Goal: Task Accomplishment & Management: Use online tool/utility

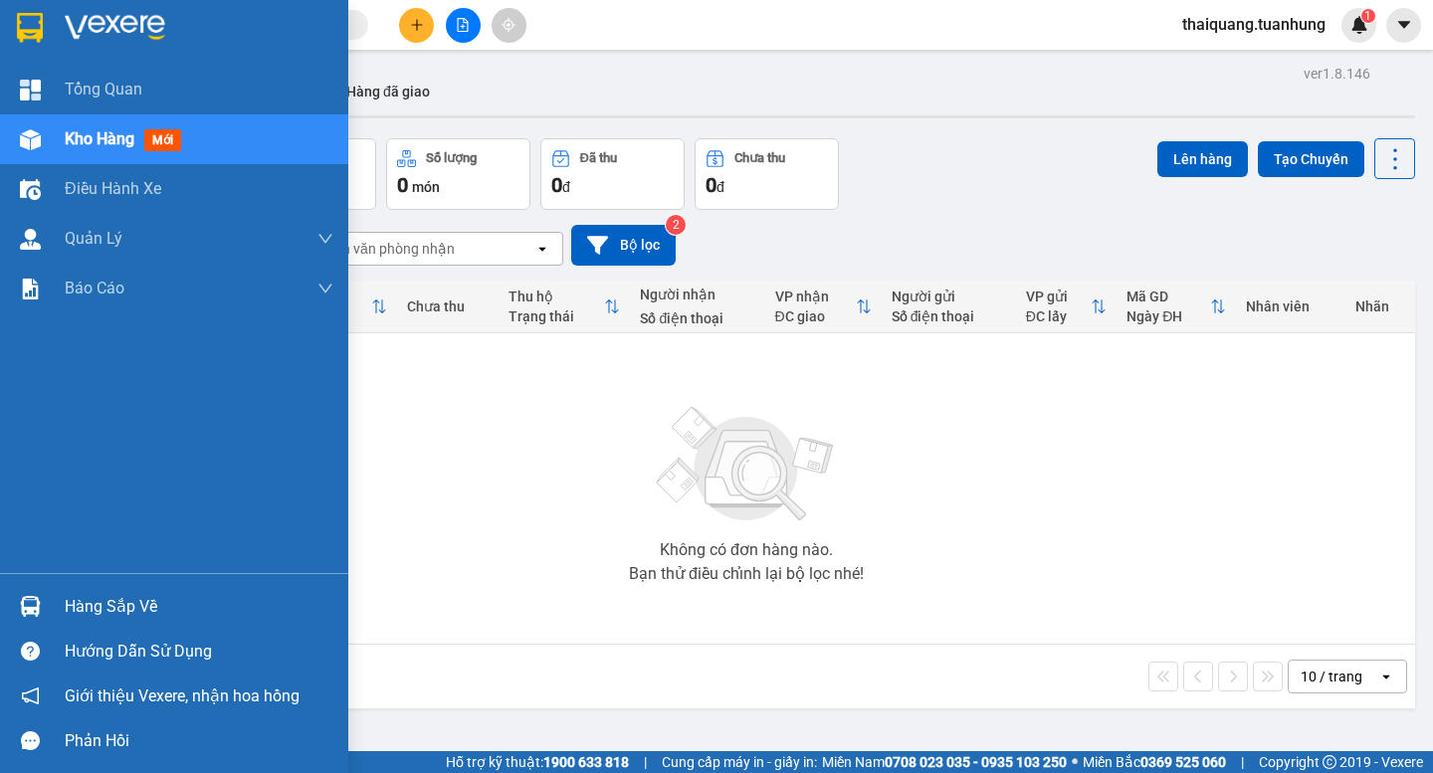
click at [113, 618] on div "Hàng sắp về" at bounding box center [199, 607] width 269 height 30
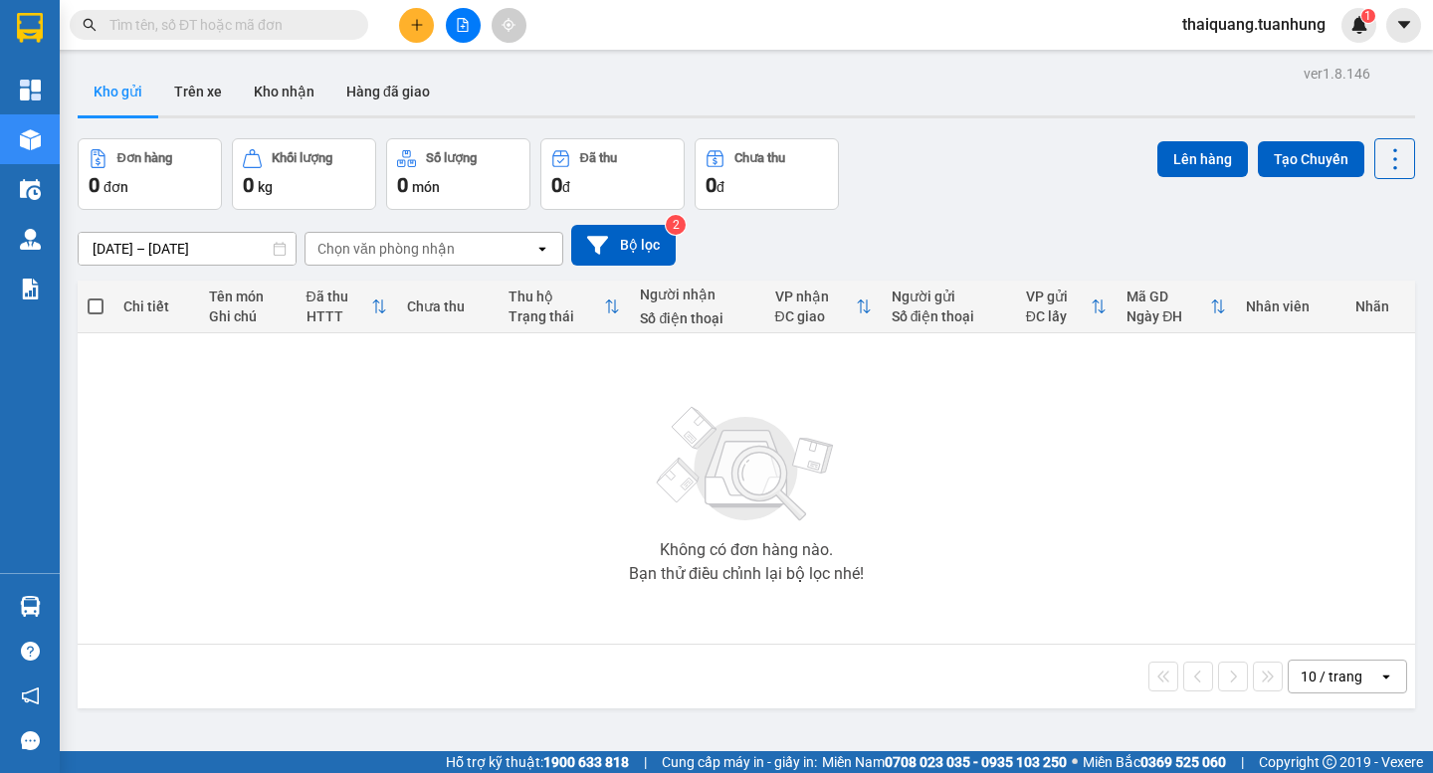
click at [1066, 523] on section "Kết quả tìm kiếm ( 0 ) Bộ lọc No Data thaiquang.tuanhung 1 Tổng Quan Kho hàng m…" at bounding box center [716, 386] width 1433 height 773
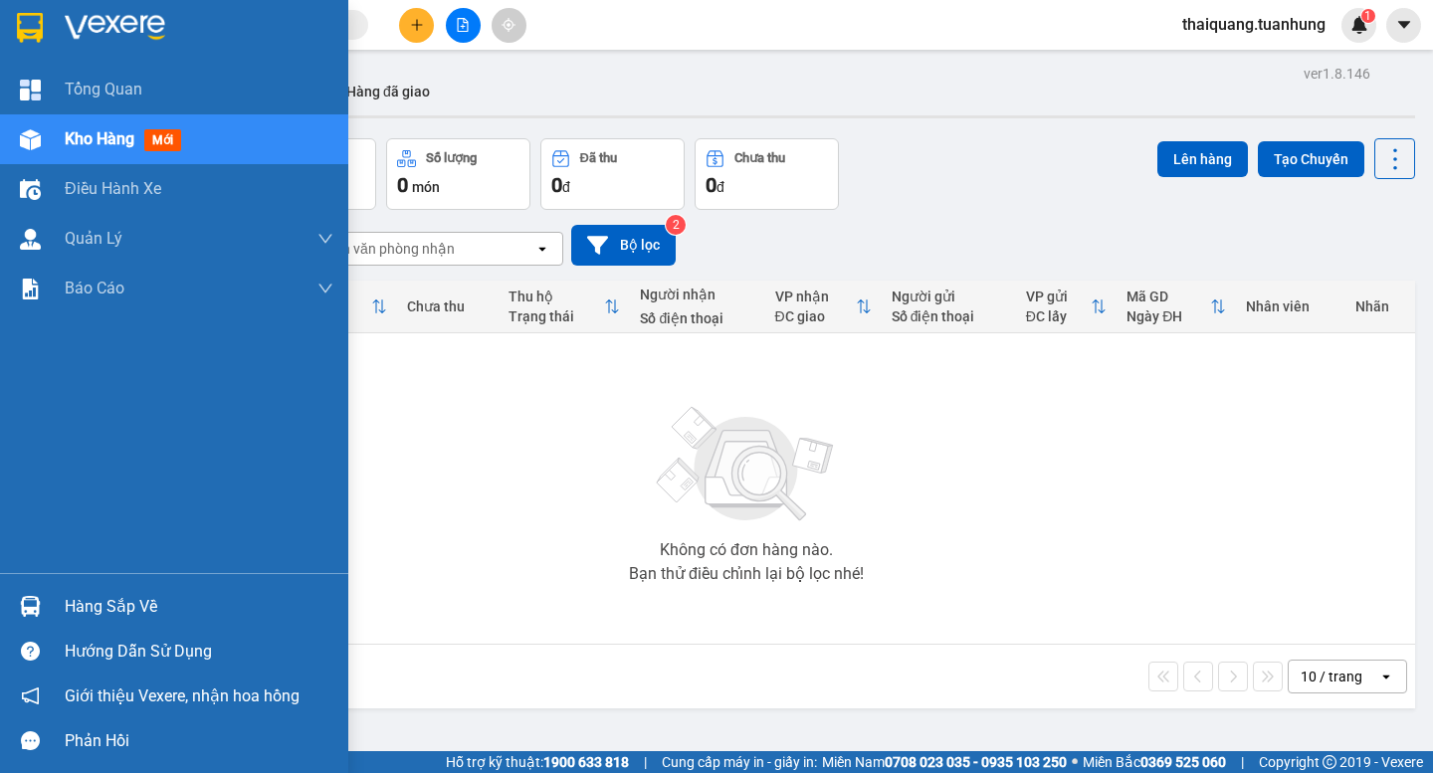
click at [74, 606] on div "Hàng sắp về" at bounding box center [199, 607] width 269 height 30
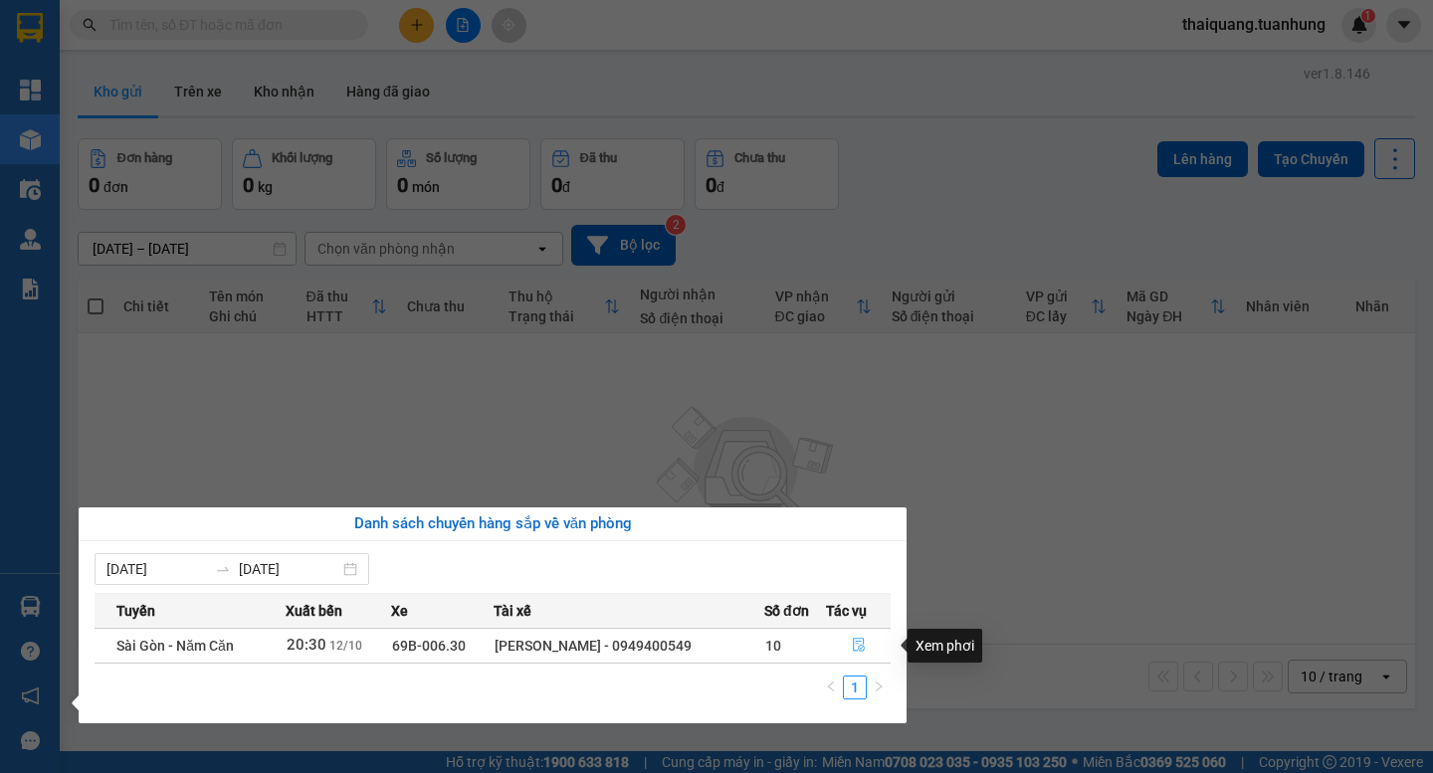
click at [863, 642] on button "button" at bounding box center [858, 646] width 63 height 32
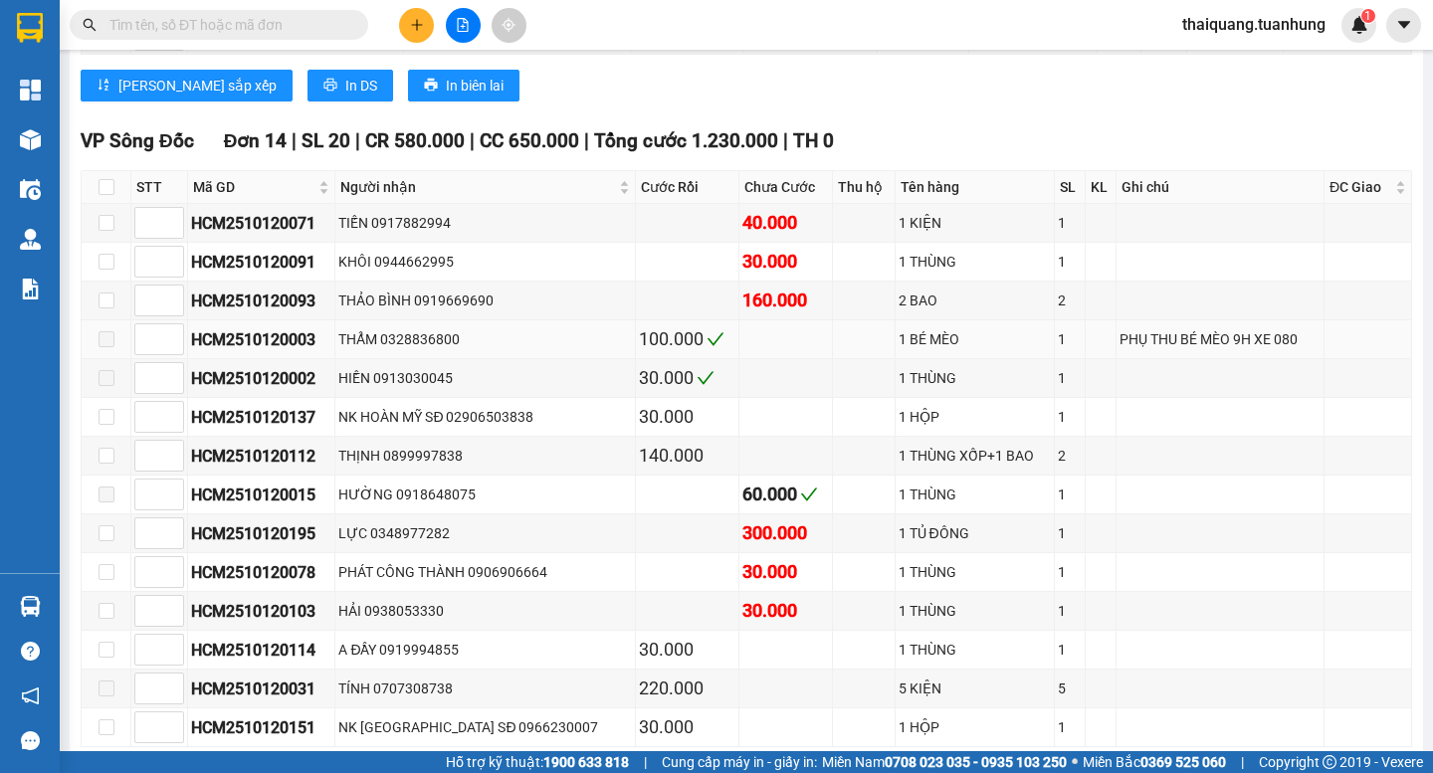
scroll to position [2786, 0]
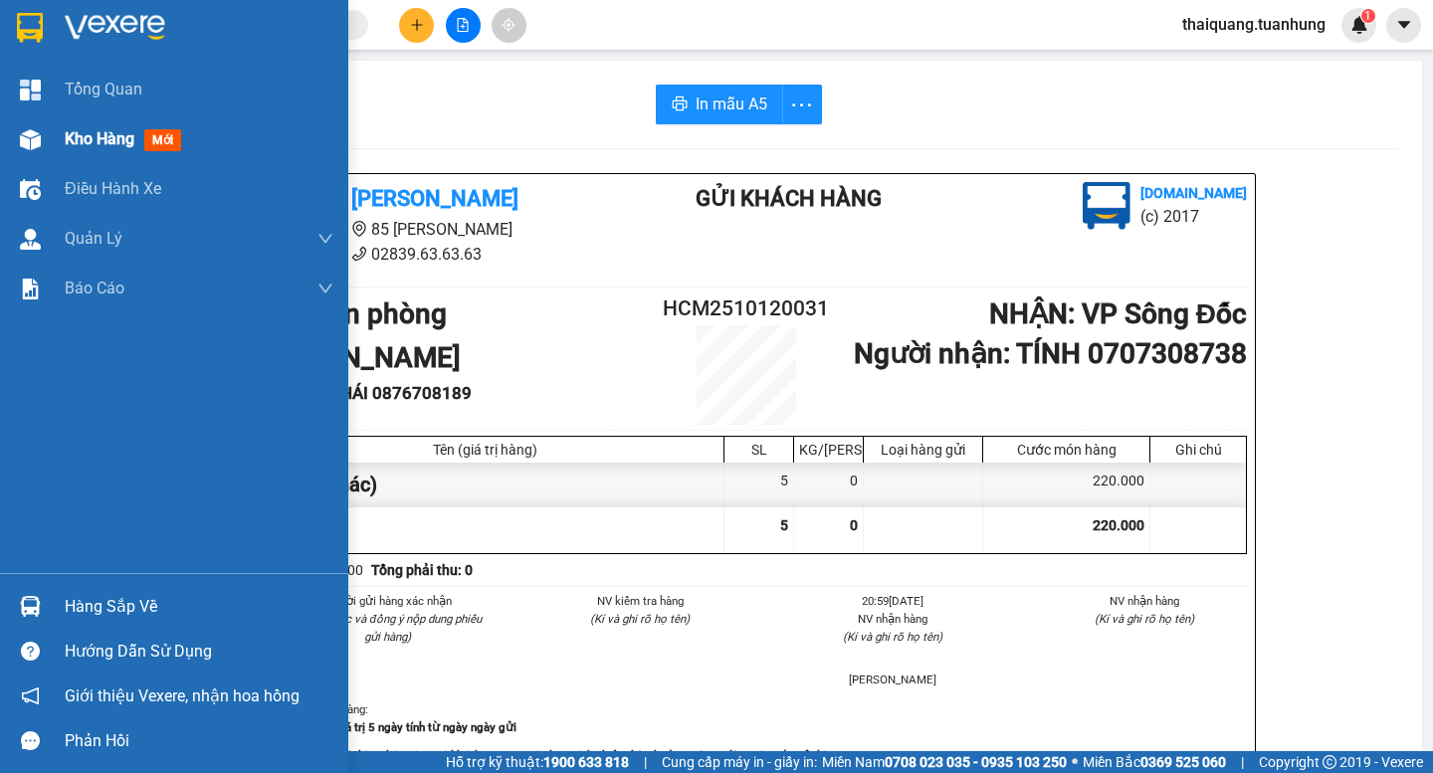
click at [113, 132] on span "Kho hàng" at bounding box center [100, 138] width 70 height 19
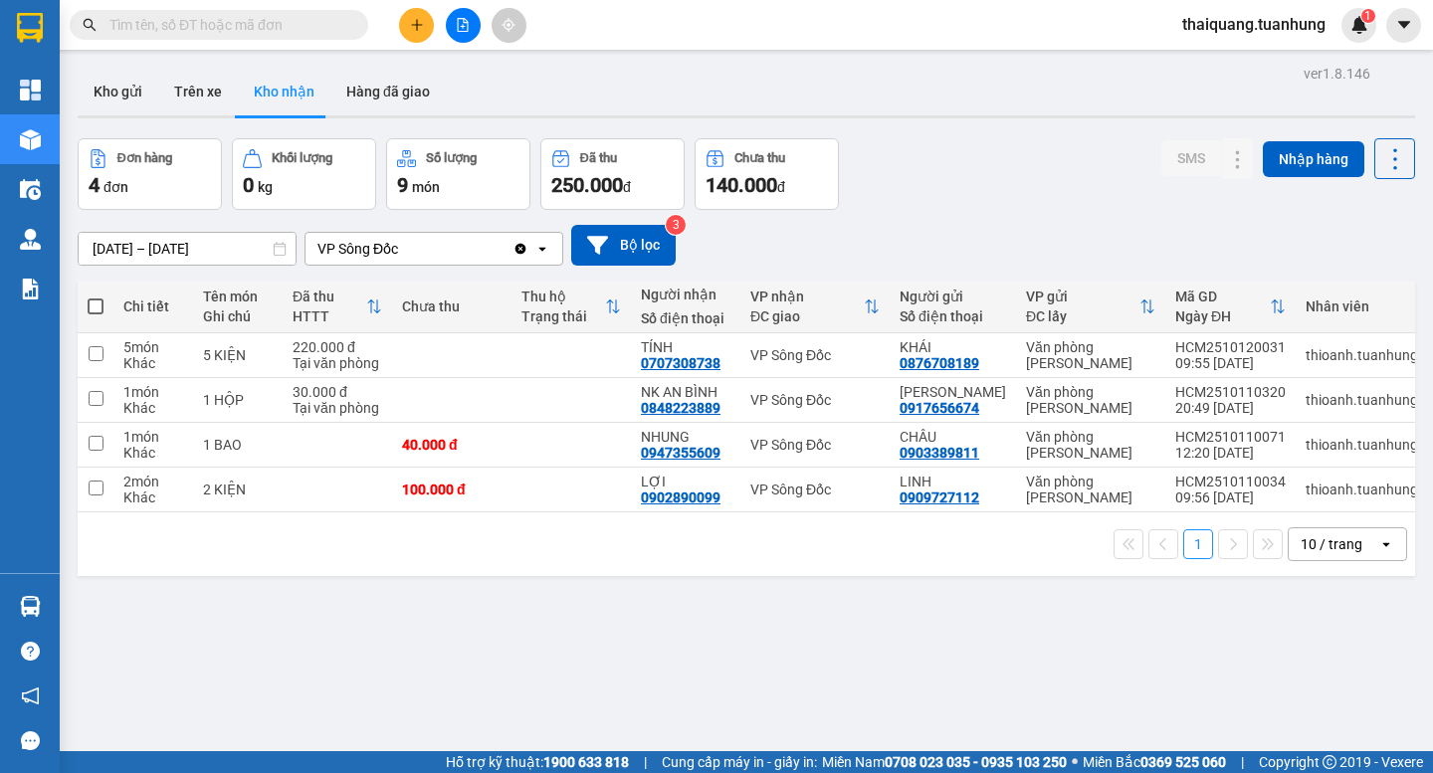
click at [976, 179] on div "Đơn hàng 4 đơn Khối lượng 0 kg Số lượng 9 món Đã thu 250.000 đ Chưa thu 140.000…" at bounding box center [746, 174] width 1337 height 72
click at [994, 137] on div "ver 1.8.146 Kho gửi Trên xe Kho nhận Hàng đã giao Đơn hàng 4 đơn Khối lượng 0 k…" at bounding box center [746, 446] width 1353 height 773
click at [985, 127] on div "ver 1.8.146 Kho gửi Trên xe Kho nhận Hàng đã giao Đơn hàng 4 đơn Khối lượng 0 k…" at bounding box center [746, 446] width 1353 height 773
click at [936, 189] on div "Đơn hàng 4 đơn Khối lượng 0 kg Số lượng 9 món Đã thu 250.000 đ Chưa thu 140.000…" at bounding box center [746, 174] width 1337 height 72
click at [1270, 353] on icon at bounding box center [1277, 355] width 14 height 14
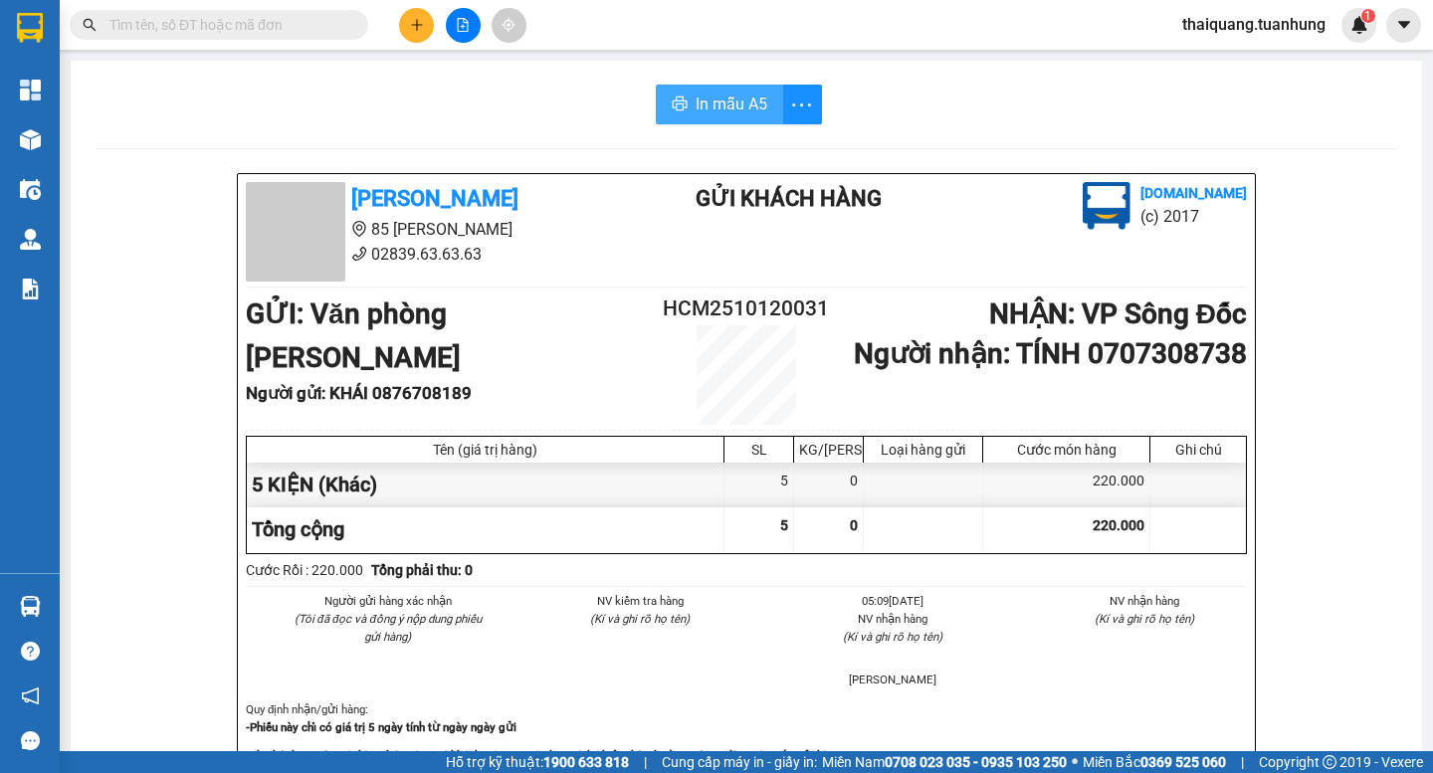
click at [701, 116] on span "In mẫu A5" at bounding box center [731, 104] width 72 height 25
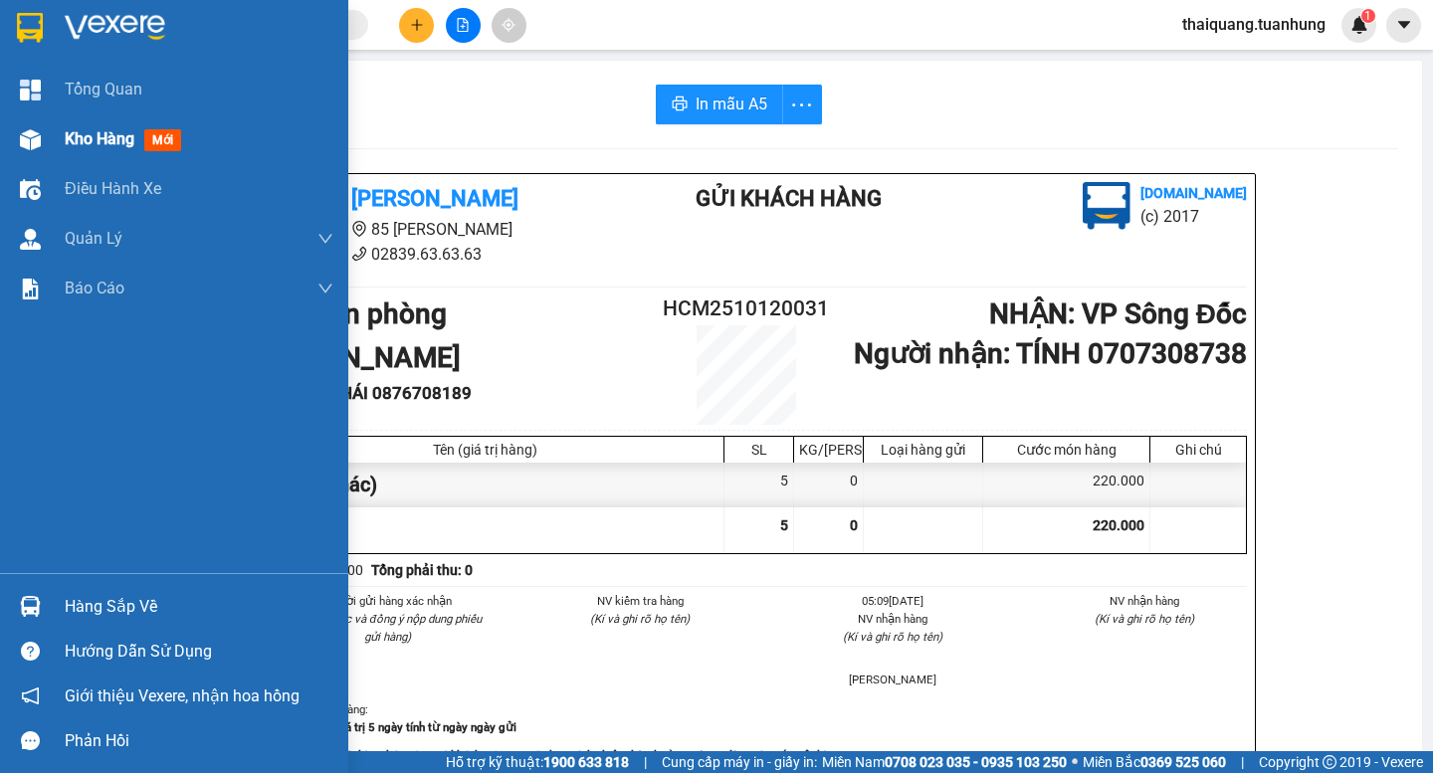
click at [84, 142] on span "Kho hàng" at bounding box center [100, 138] width 70 height 19
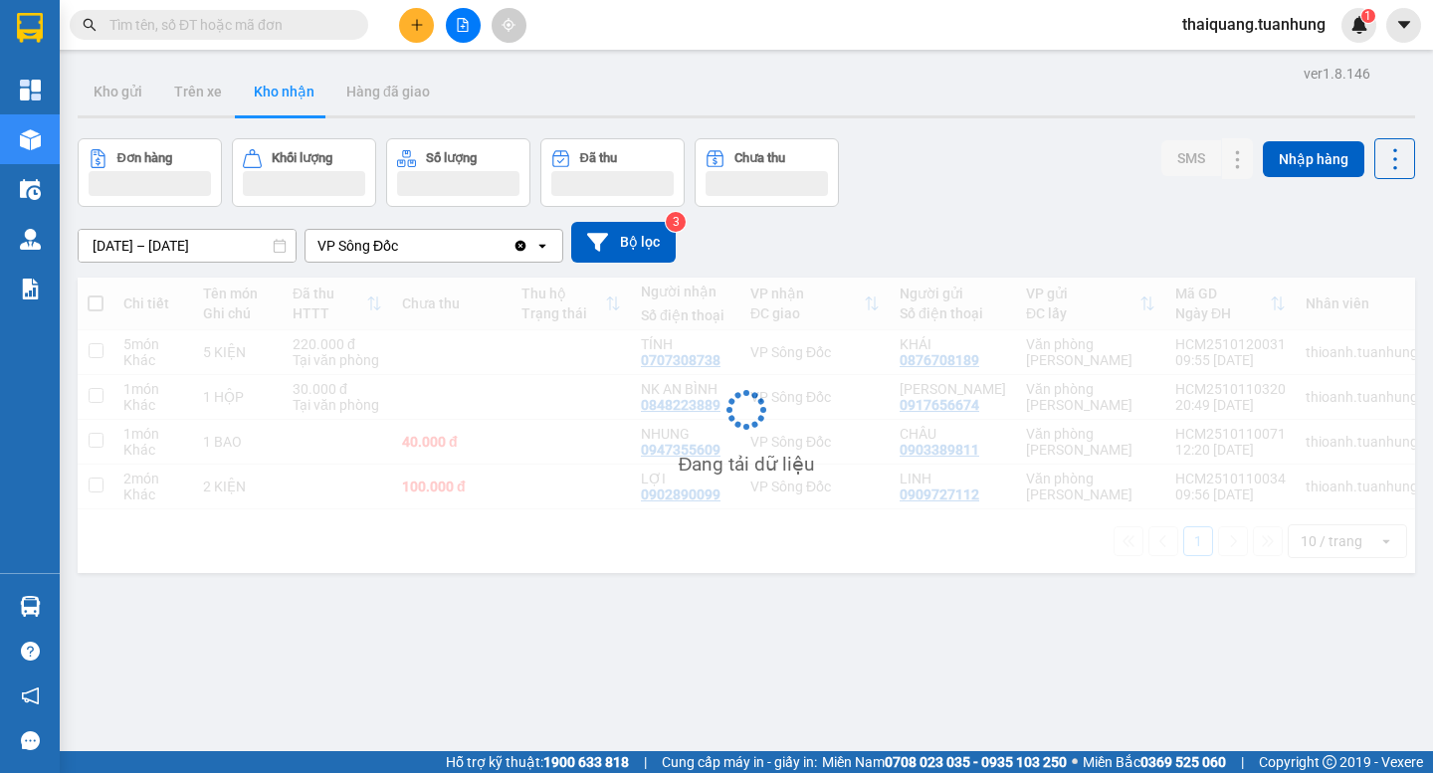
click at [927, 144] on div "Đơn hàng Khối lượng Số lượng Đã thu Chưa thu SMS Nhập hàng" at bounding box center [746, 172] width 1337 height 69
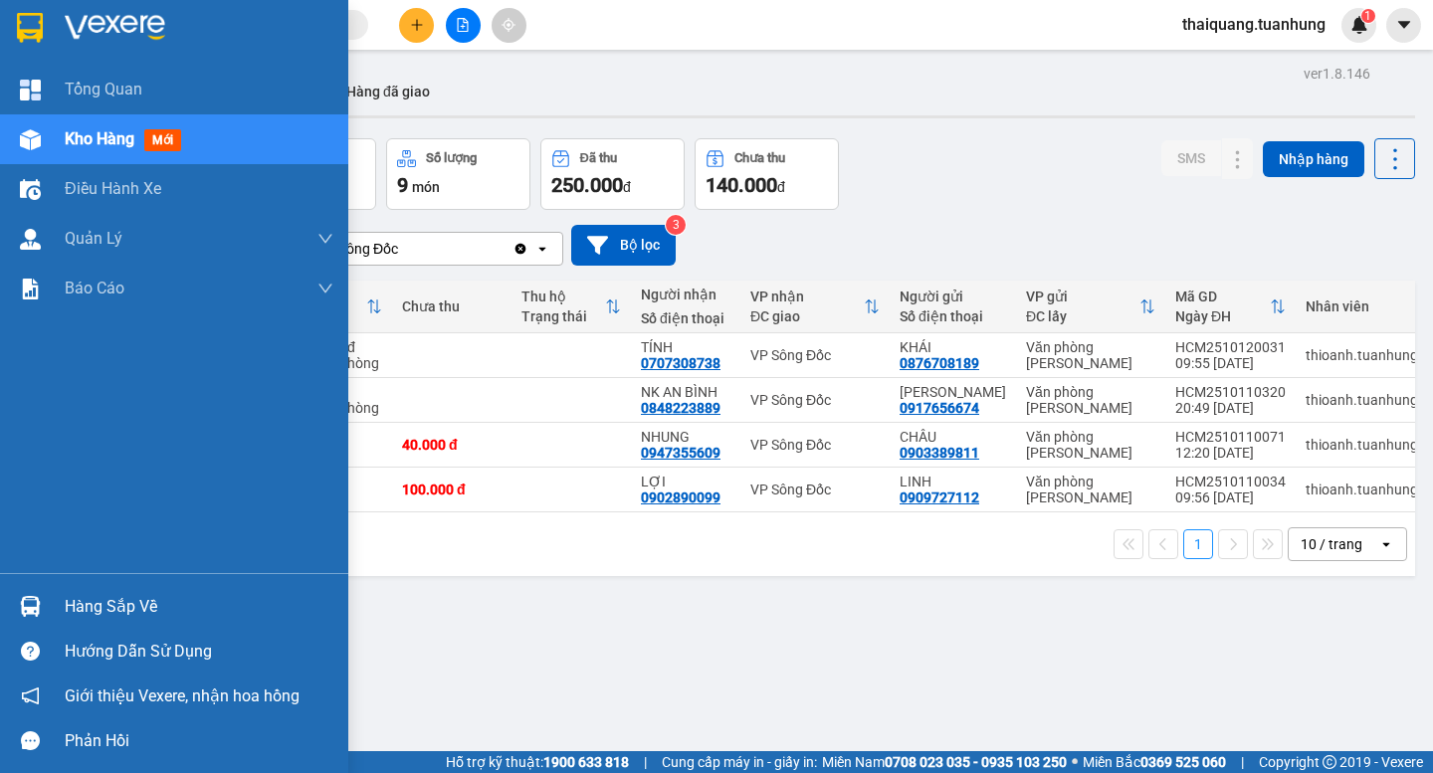
click at [75, 608] on div "Hàng sắp về" at bounding box center [199, 607] width 269 height 30
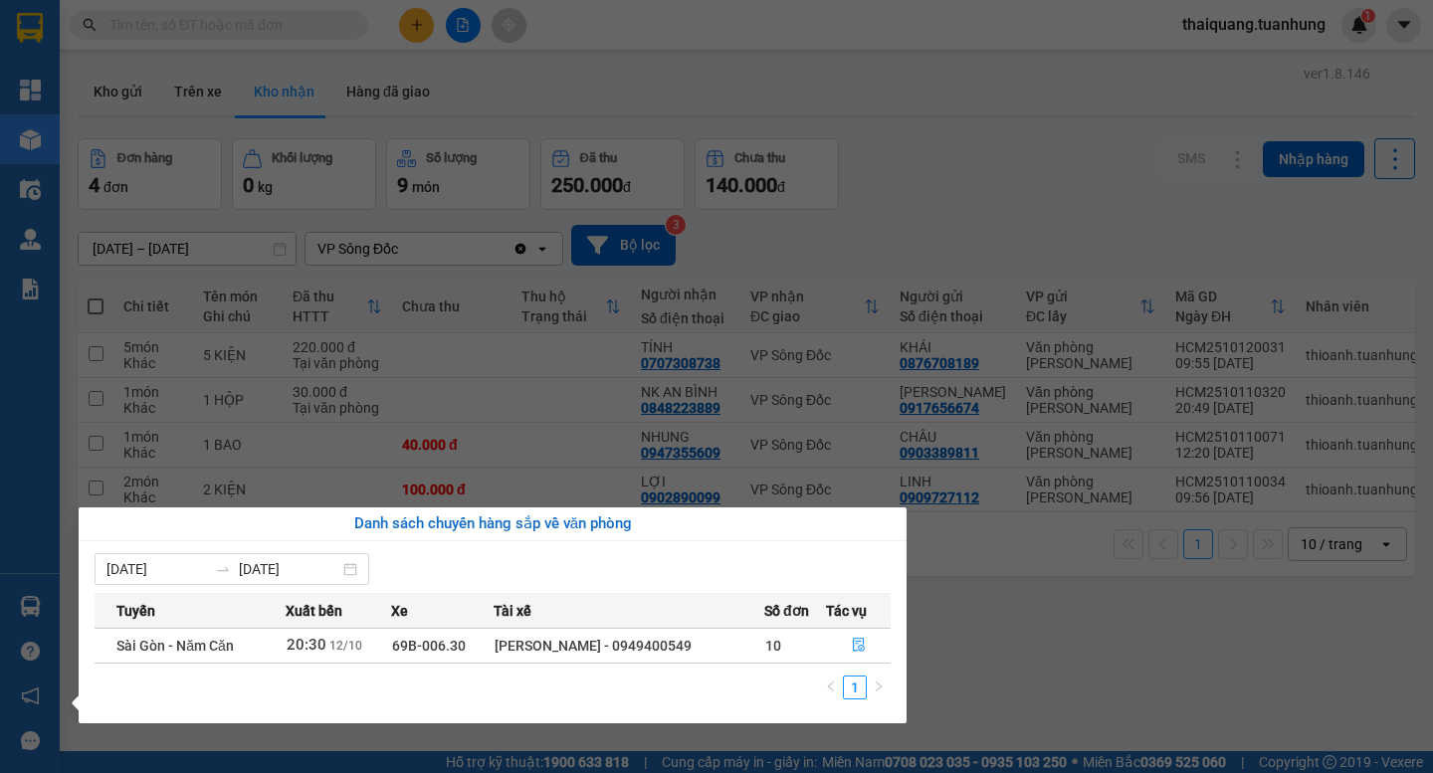
drag, startPoint x: 980, startPoint y: 662, endPoint x: 902, endPoint y: 642, distance: 80.1
click at [979, 662] on section "Kết quả tìm kiếm ( 0 ) Bộ lọc No Data thaiquang.tuanhung 1 Tổng Quan Kho hàng m…" at bounding box center [716, 386] width 1433 height 773
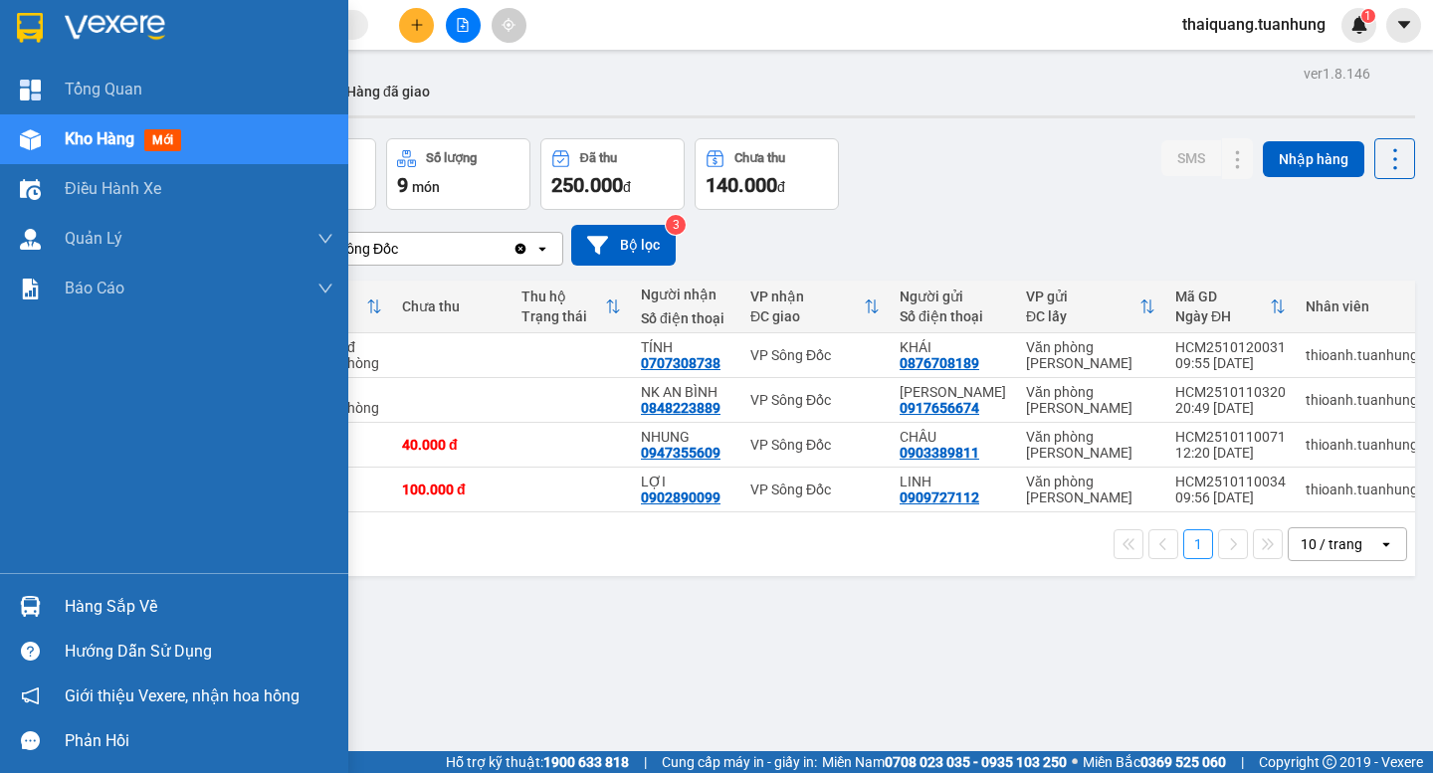
click at [75, 602] on div "Hàng sắp về" at bounding box center [199, 607] width 269 height 30
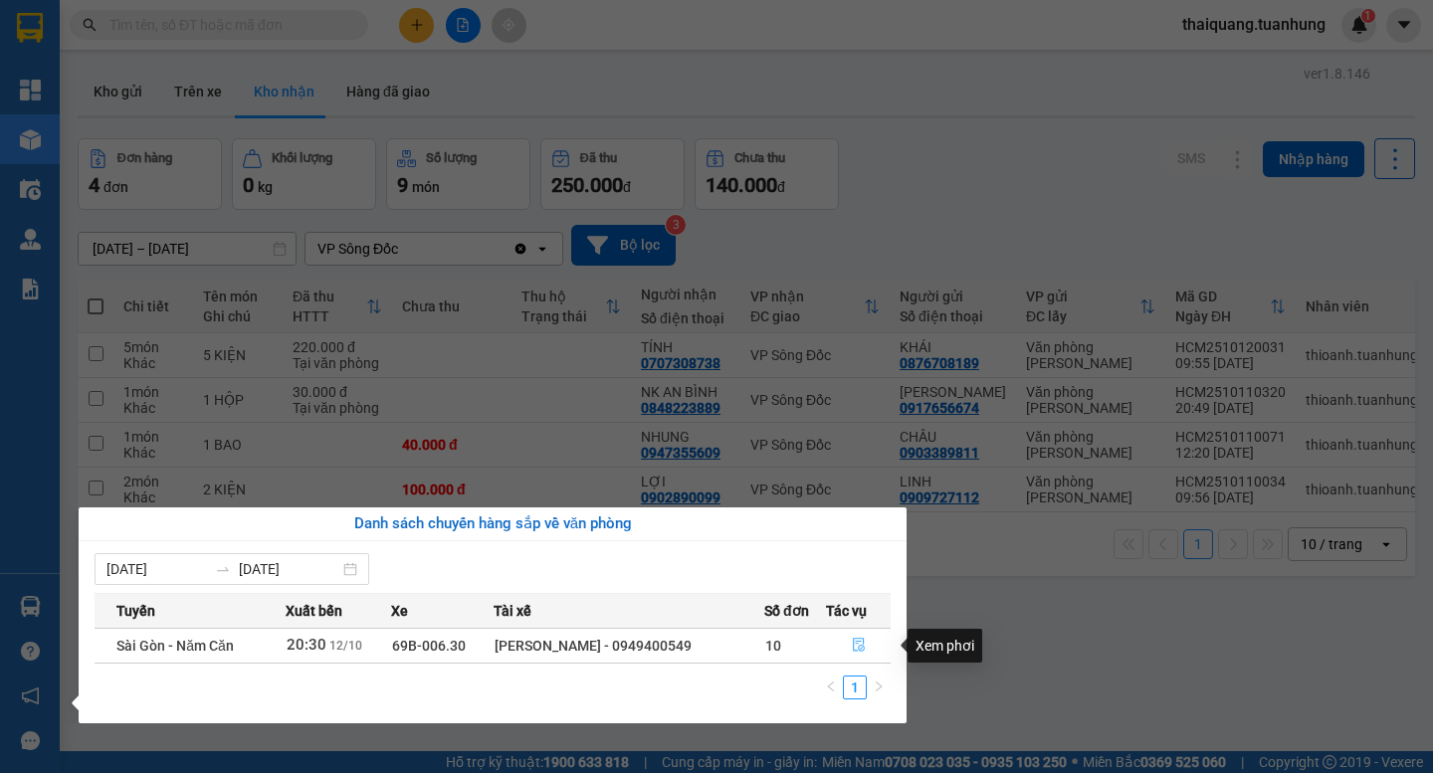
click at [852, 644] on icon "file-done" at bounding box center [859, 645] width 14 height 14
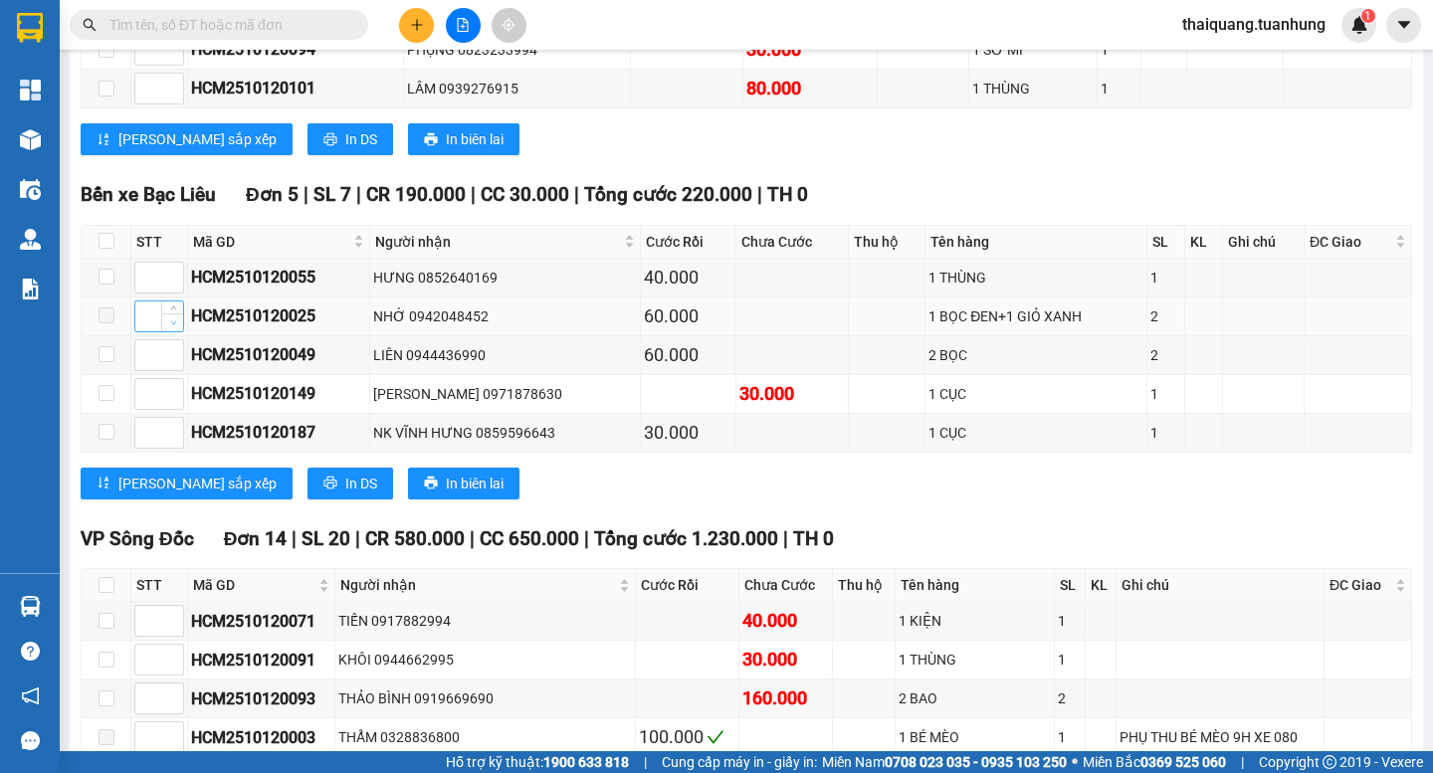
scroll to position [2388, 0]
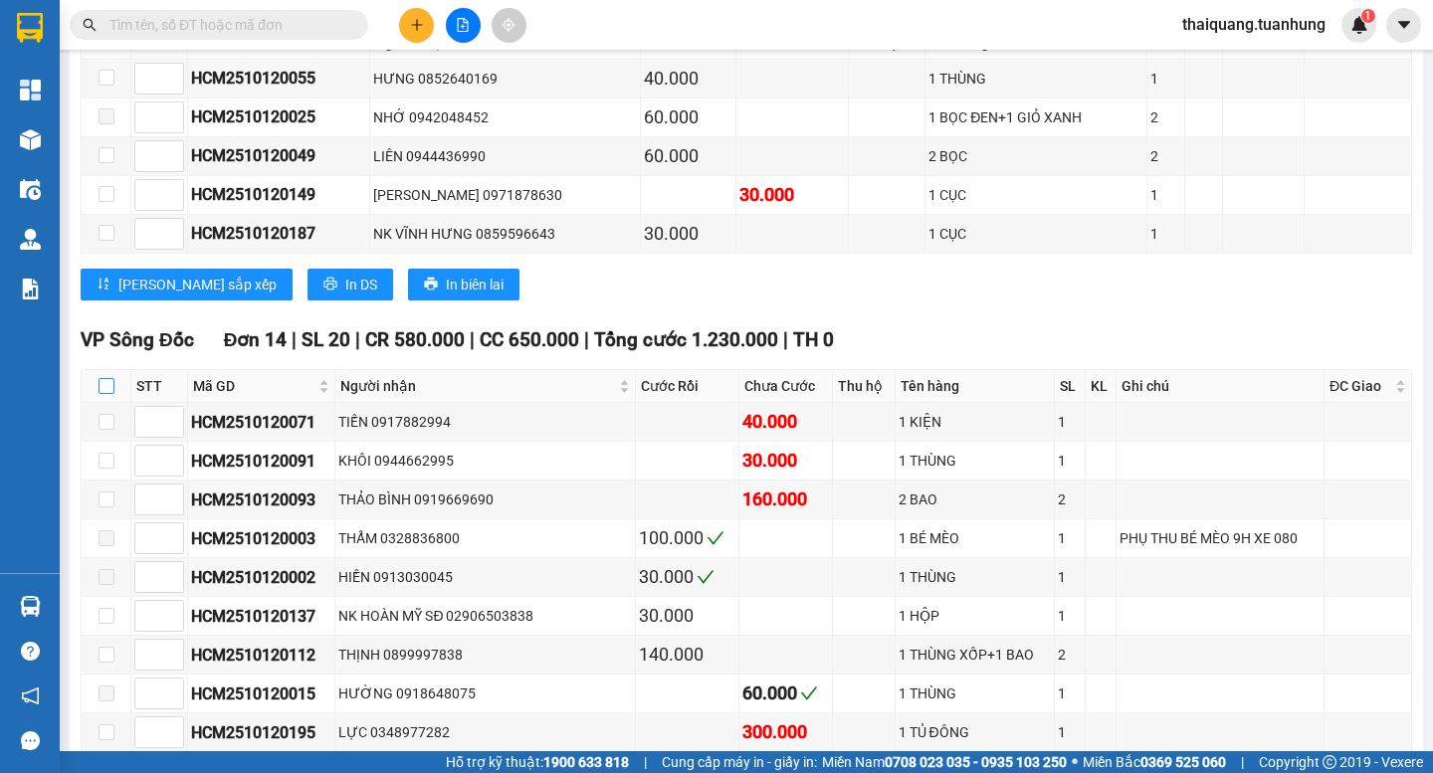
click at [104, 397] on label at bounding box center [106, 386] width 16 height 22
click at [104, 394] on input "checkbox" at bounding box center [106, 386] width 16 height 16
checkbox input "true"
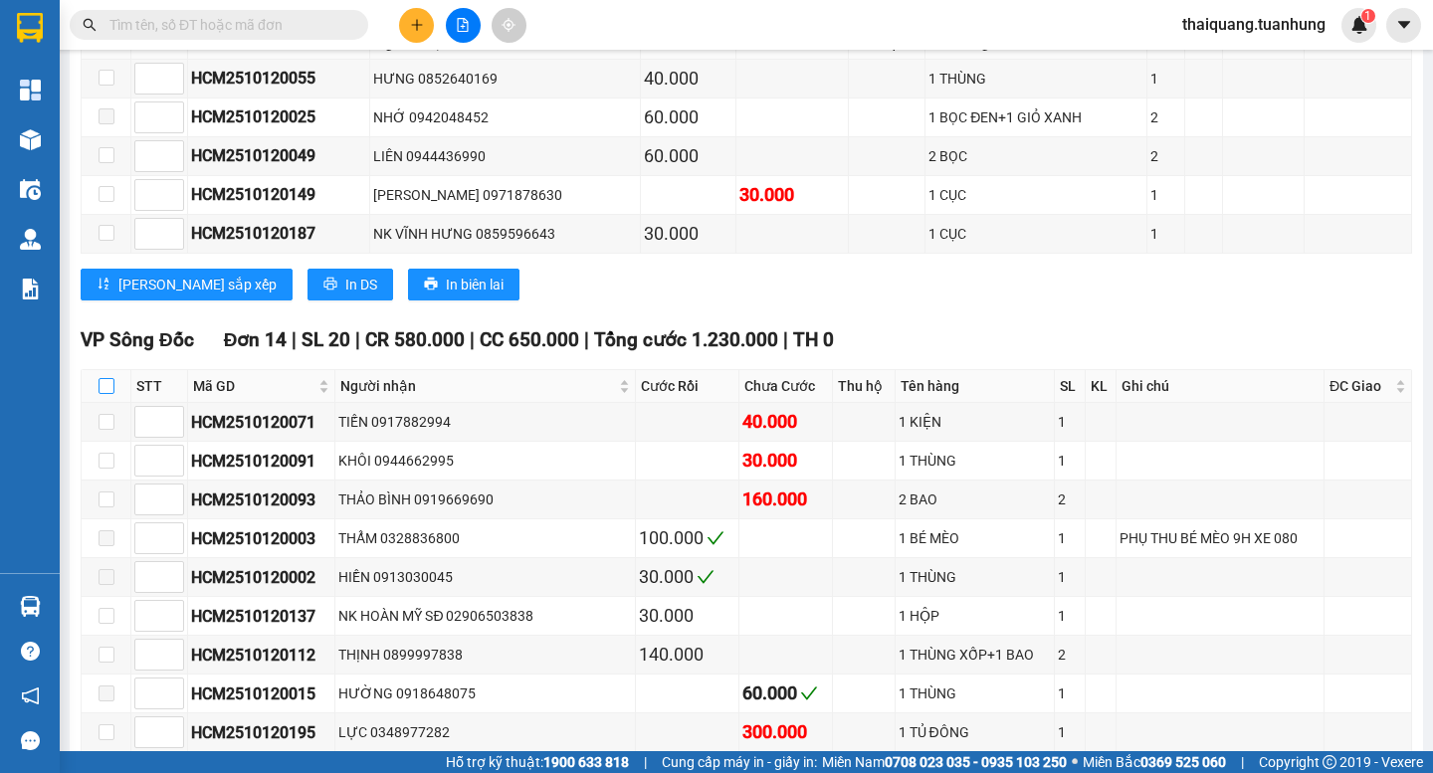
checkbox input "true"
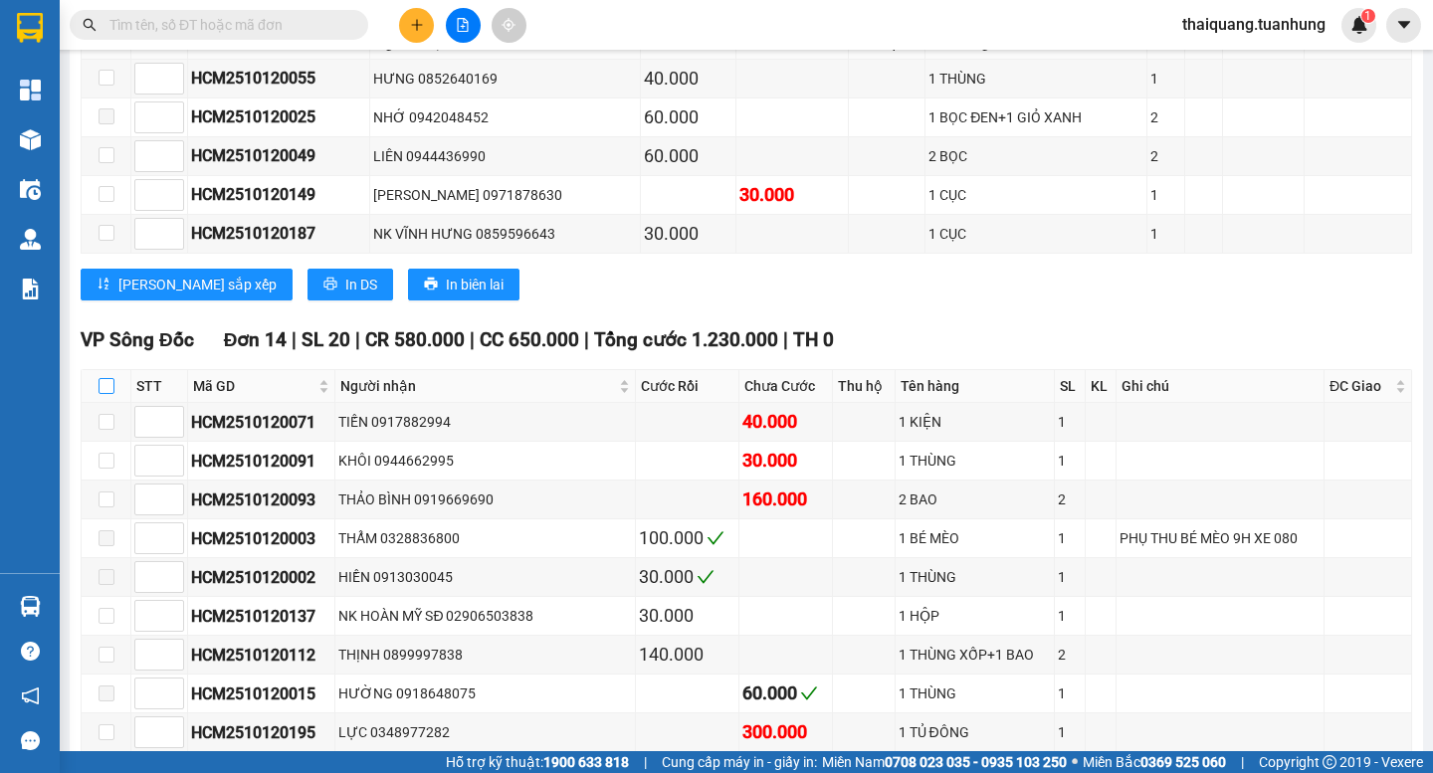
checkbox input "true"
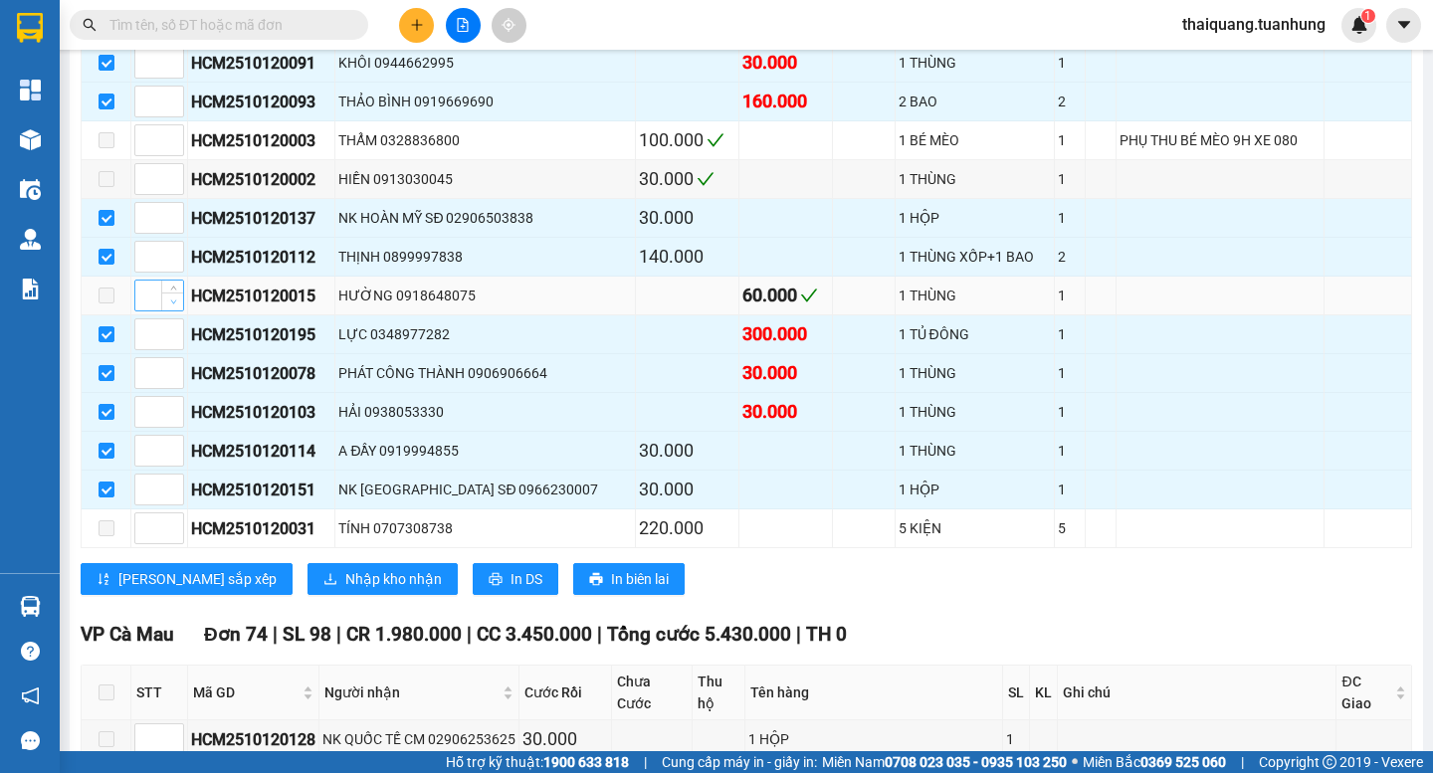
scroll to position [2985, 0]
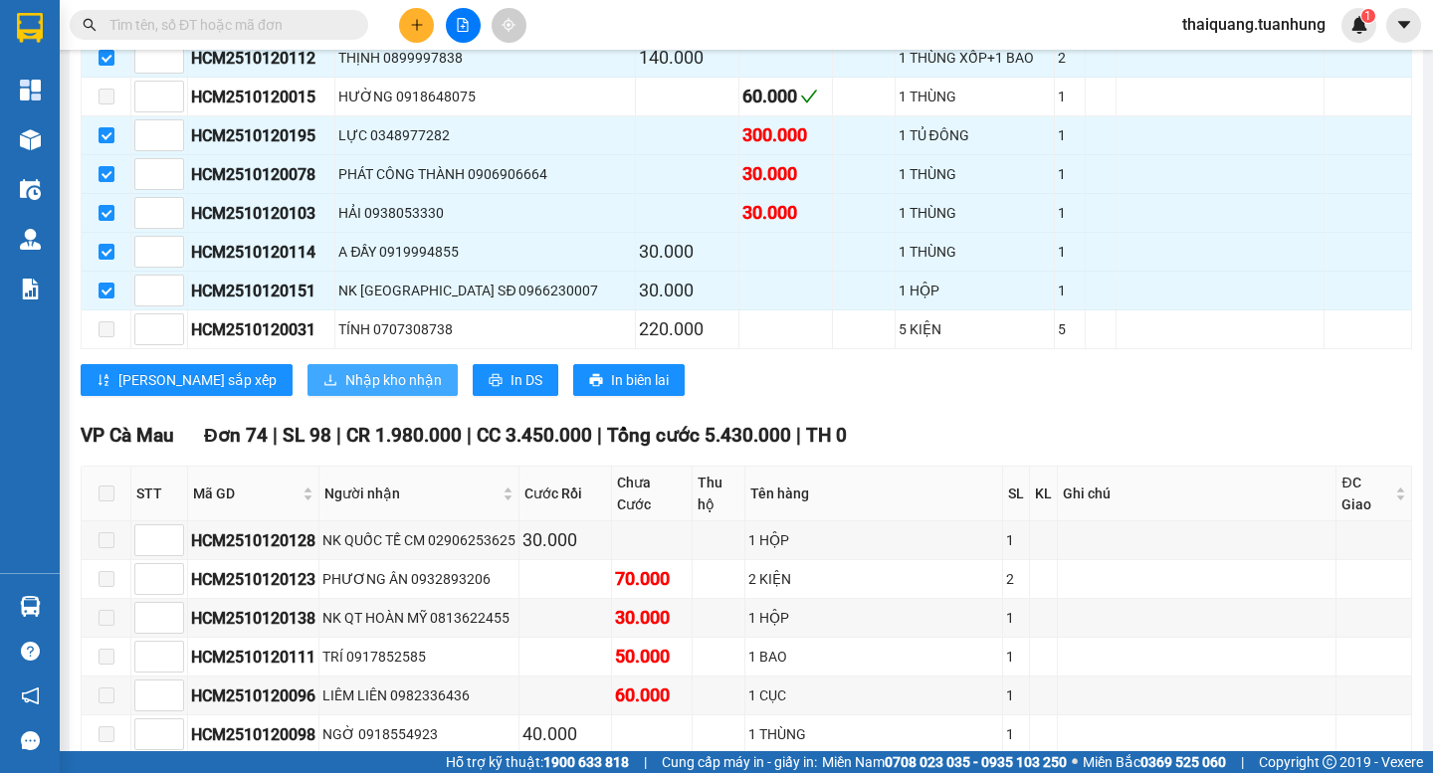
click at [345, 391] on span "Nhập kho nhận" at bounding box center [393, 380] width 97 height 22
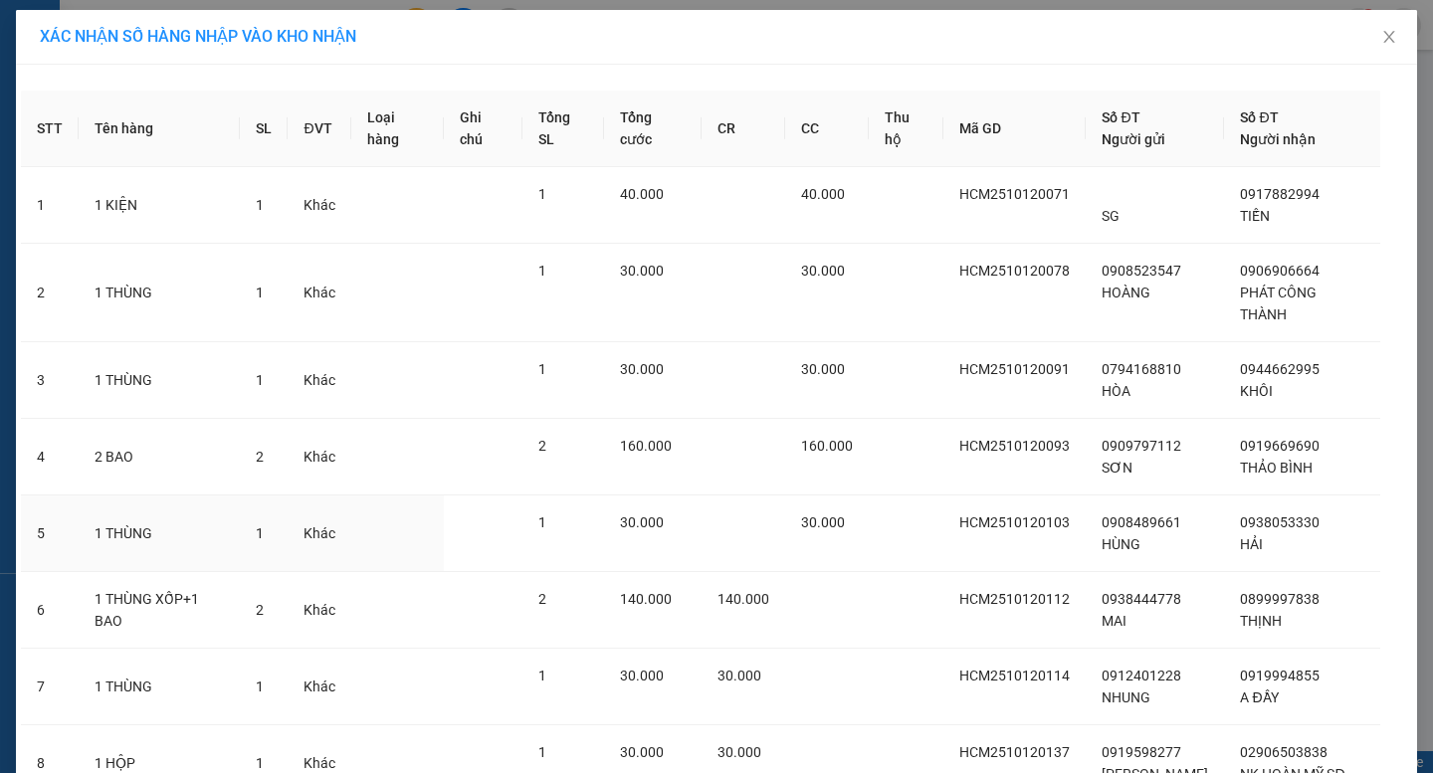
scroll to position [349, 0]
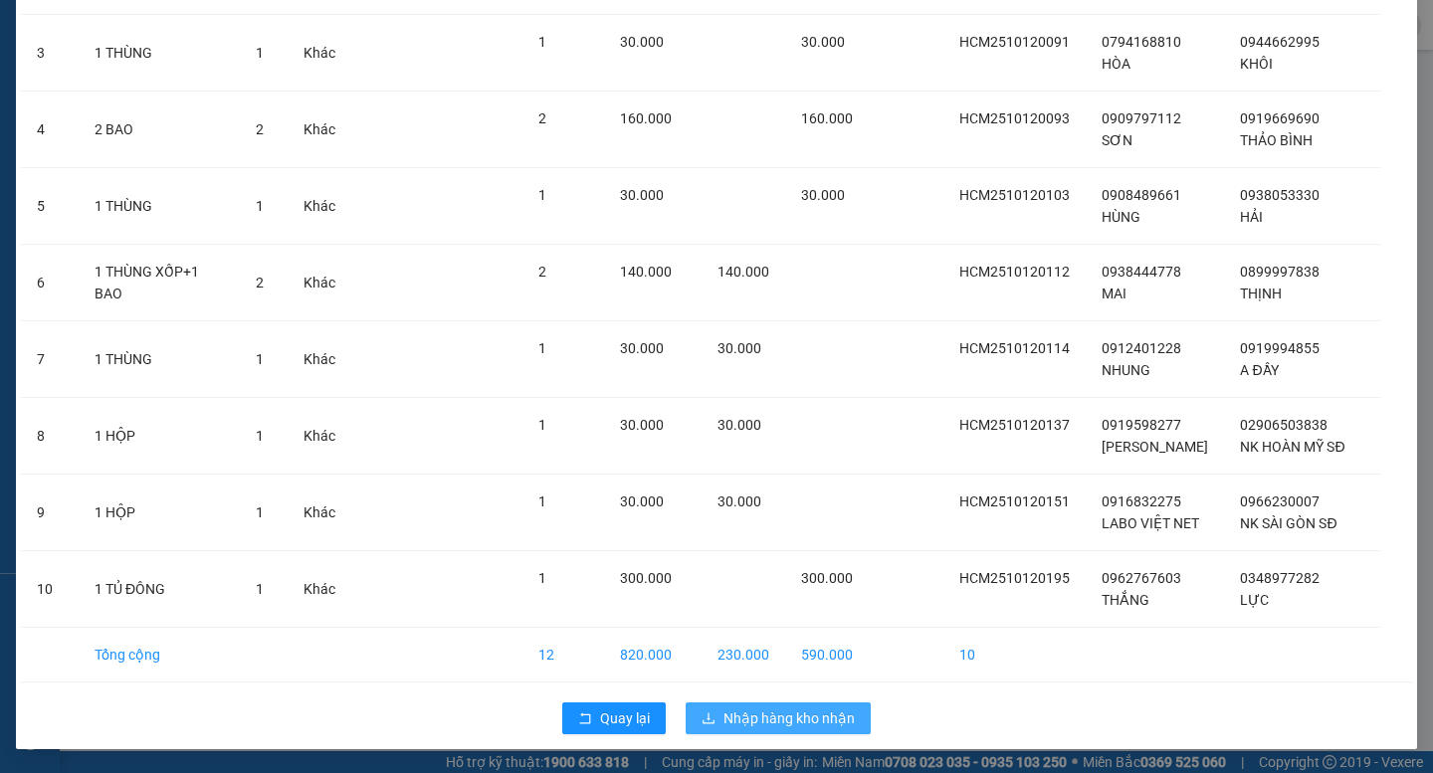
click at [763, 715] on span "Nhập hàng kho nhận" at bounding box center [788, 718] width 131 height 22
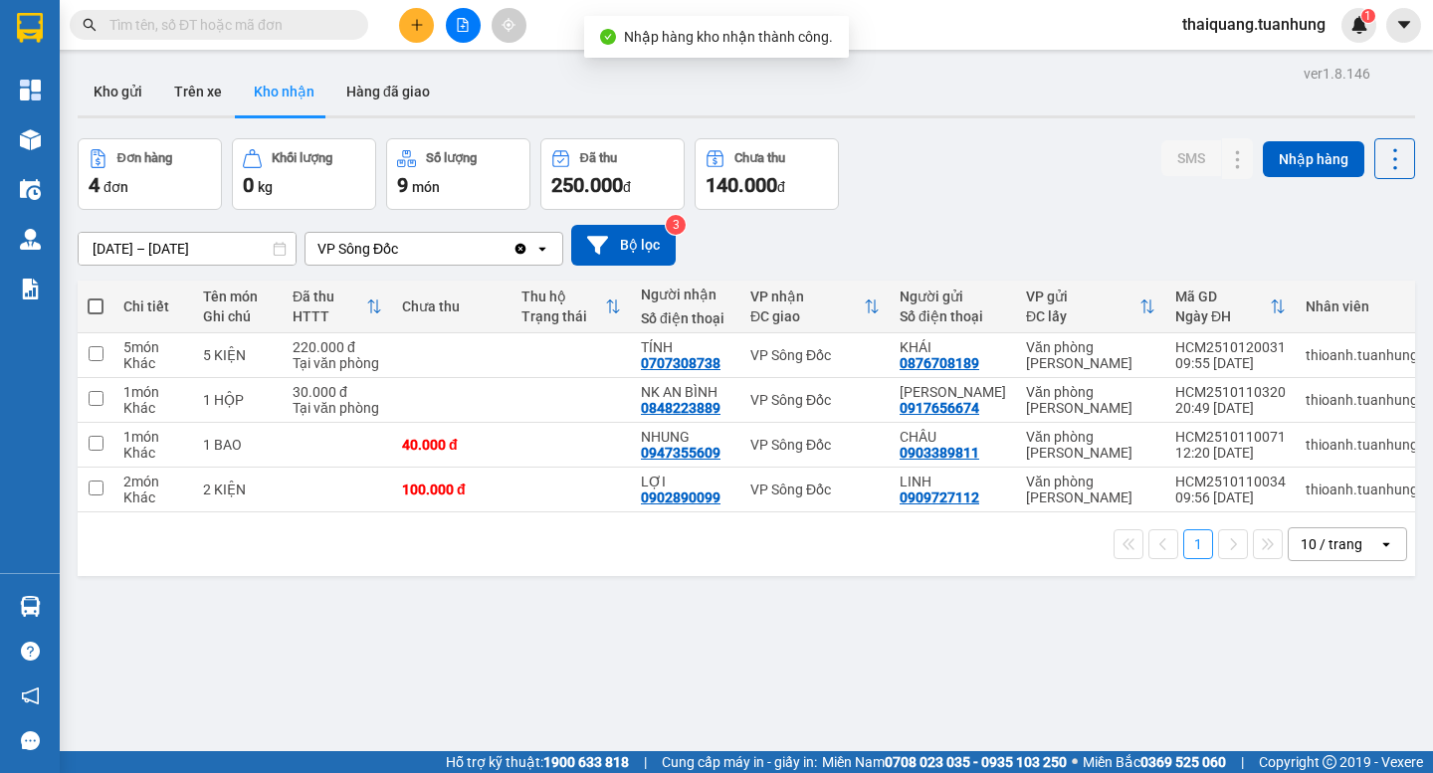
drag, startPoint x: 1020, startPoint y: 152, endPoint x: 1047, endPoint y: 126, distance: 37.3
click at [1028, 150] on div "Đơn hàng 4 đơn Khối lượng 0 kg Số lượng 9 món Đã thu 250.000 đ Chưa thu 140.000…" at bounding box center [746, 174] width 1337 height 72
click at [139, 85] on button "Kho gửi" at bounding box center [118, 92] width 81 height 48
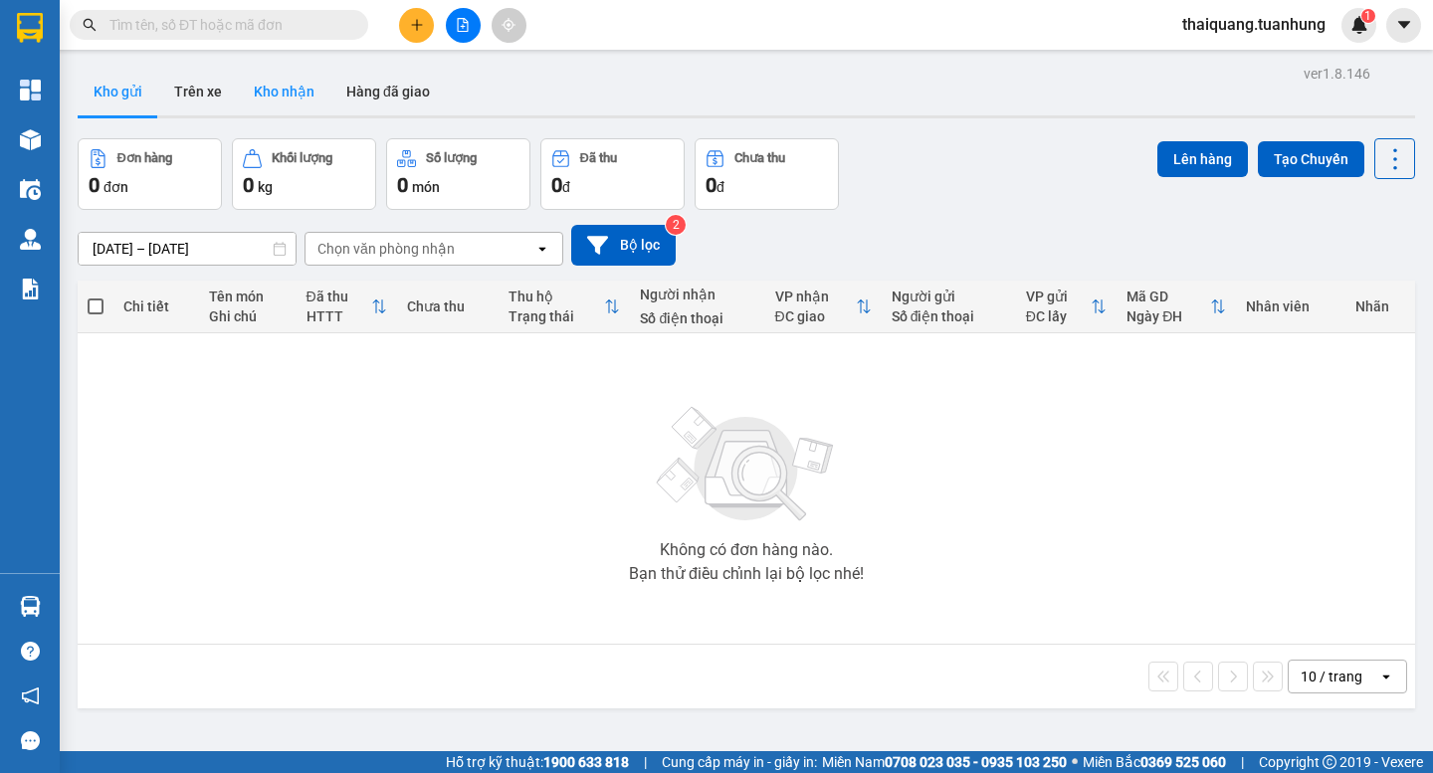
click at [299, 99] on button "Kho nhận" at bounding box center [284, 92] width 93 height 48
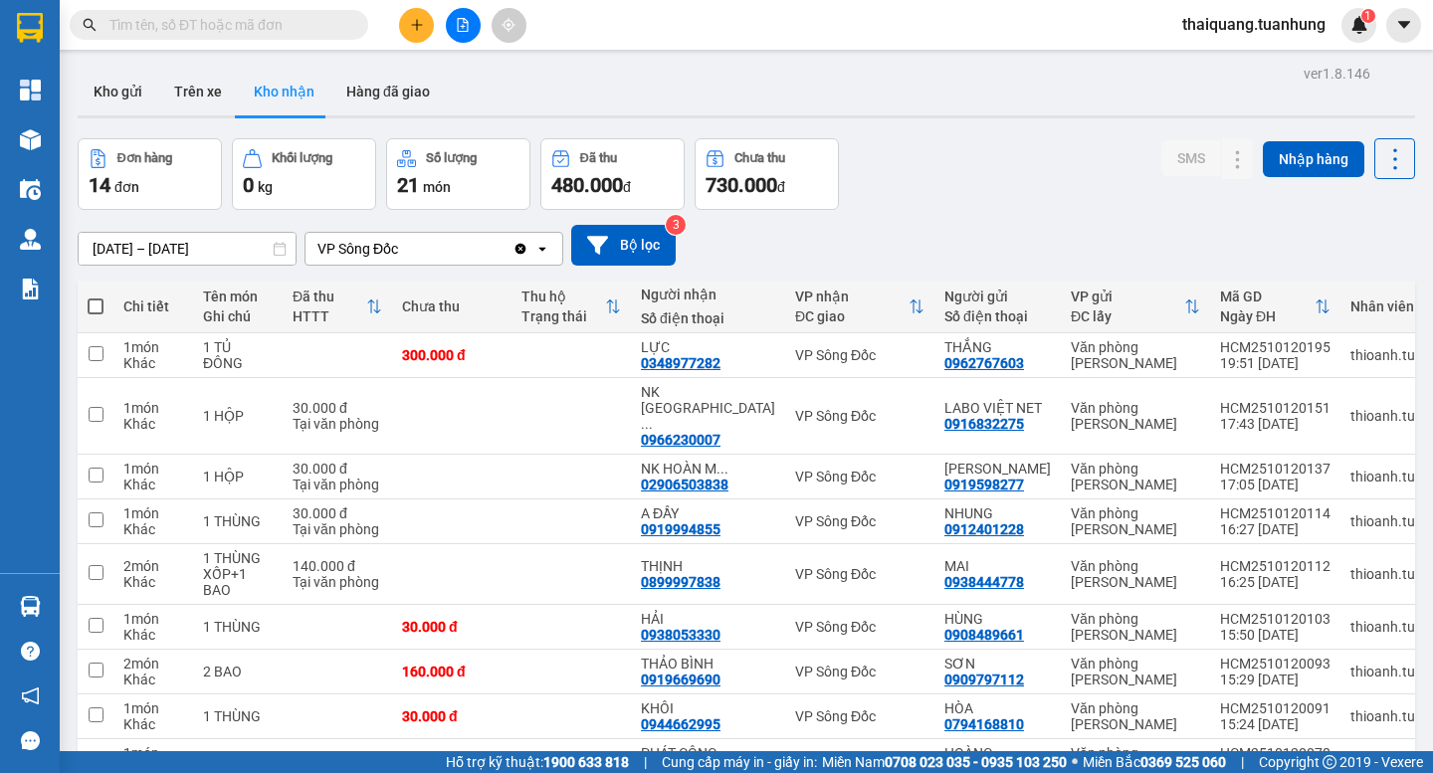
click at [959, 190] on div "Đơn hàng 14 đơn Khối lượng 0 kg Số lượng 21 món Đã thu 480.000 đ Chưa thu 730.0…" at bounding box center [746, 174] width 1337 height 72
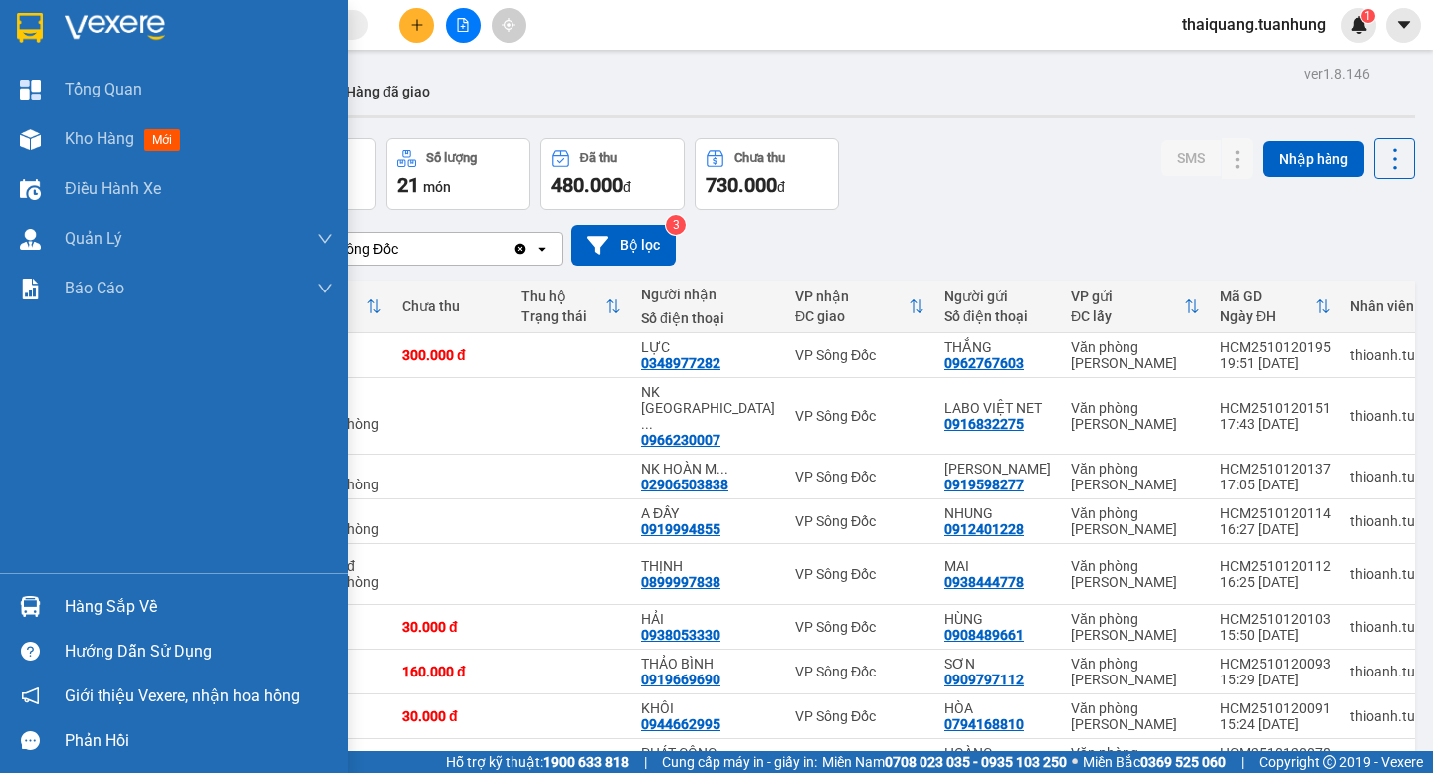
click at [97, 605] on div "Hàng sắp về" at bounding box center [199, 607] width 269 height 30
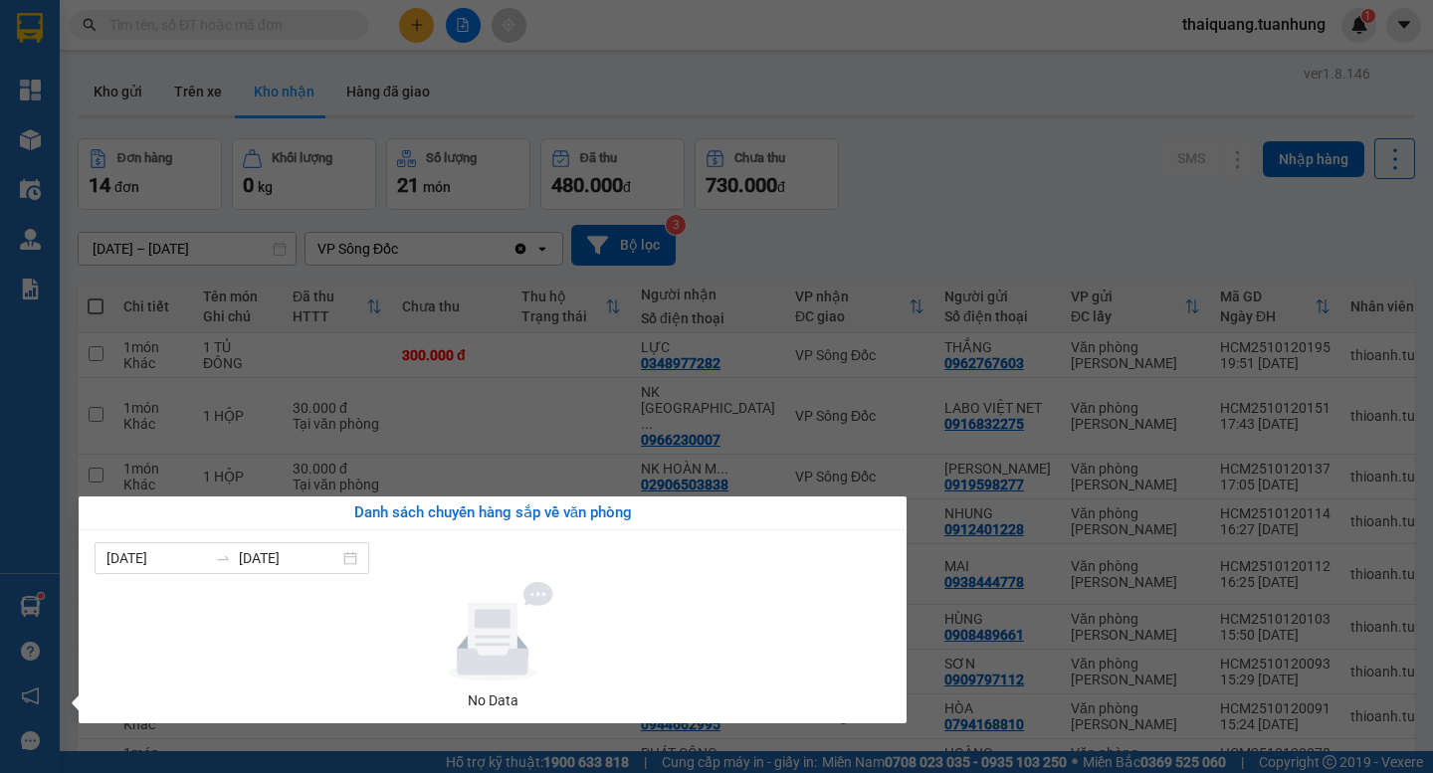
drag, startPoint x: 974, startPoint y: 160, endPoint x: 990, endPoint y: 133, distance: 31.2
click at [976, 160] on section "Kết quả tìm kiếm ( 0 ) Bộ lọc No Data thaiquang.tuanhung 1 Tổng Quan Kho hàng m…" at bounding box center [716, 386] width 1433 height 773
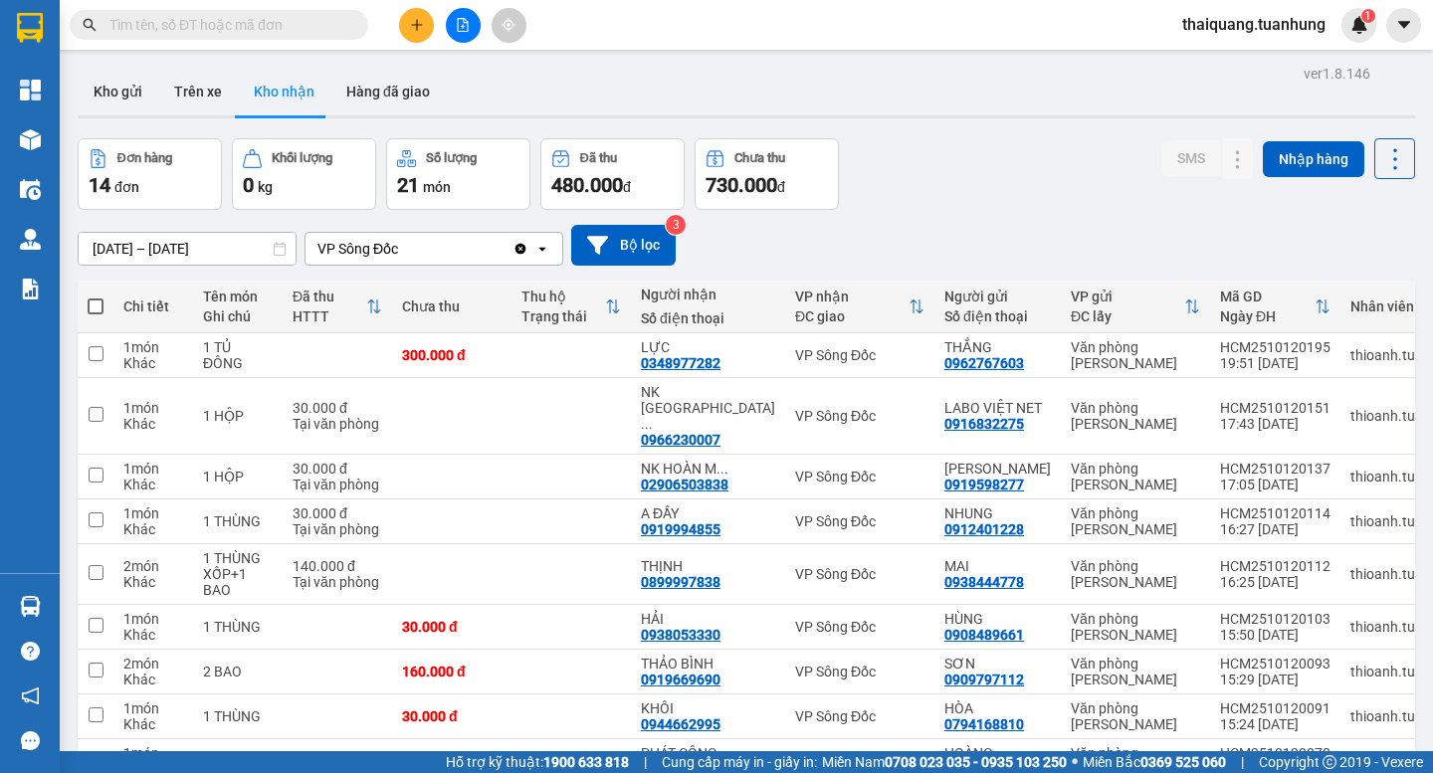
click at [983, 172] on div "Đơn hàng 14 đơn Khối lượng 0 kg Số lượng 21 món Đã thu 480.000 đ Chưa thu 730.0…" at bounding box center [746, 174] width 1337 height 72
click at [957, 179] on div "Đơn hàng 14 đơn Khối lượng 0 kg Số lượng 21 món Đã thu 480.000 đ Chưa thu 730.0…" at bounding box center [746, 174] width 1337 height 72
drag, startPoint x: 990, startPoint y: 139, endPoint x: 1006, endPoint y: 142, distance: 16.2
click at [993, 139] on div "Đơn hàng 14 đơn Khối lượng 0 kg Số lượng 21 món Đã thu 480.000 đ Chưa thu 730.0…" at bounding box center [746, 174] width 1337 height 72
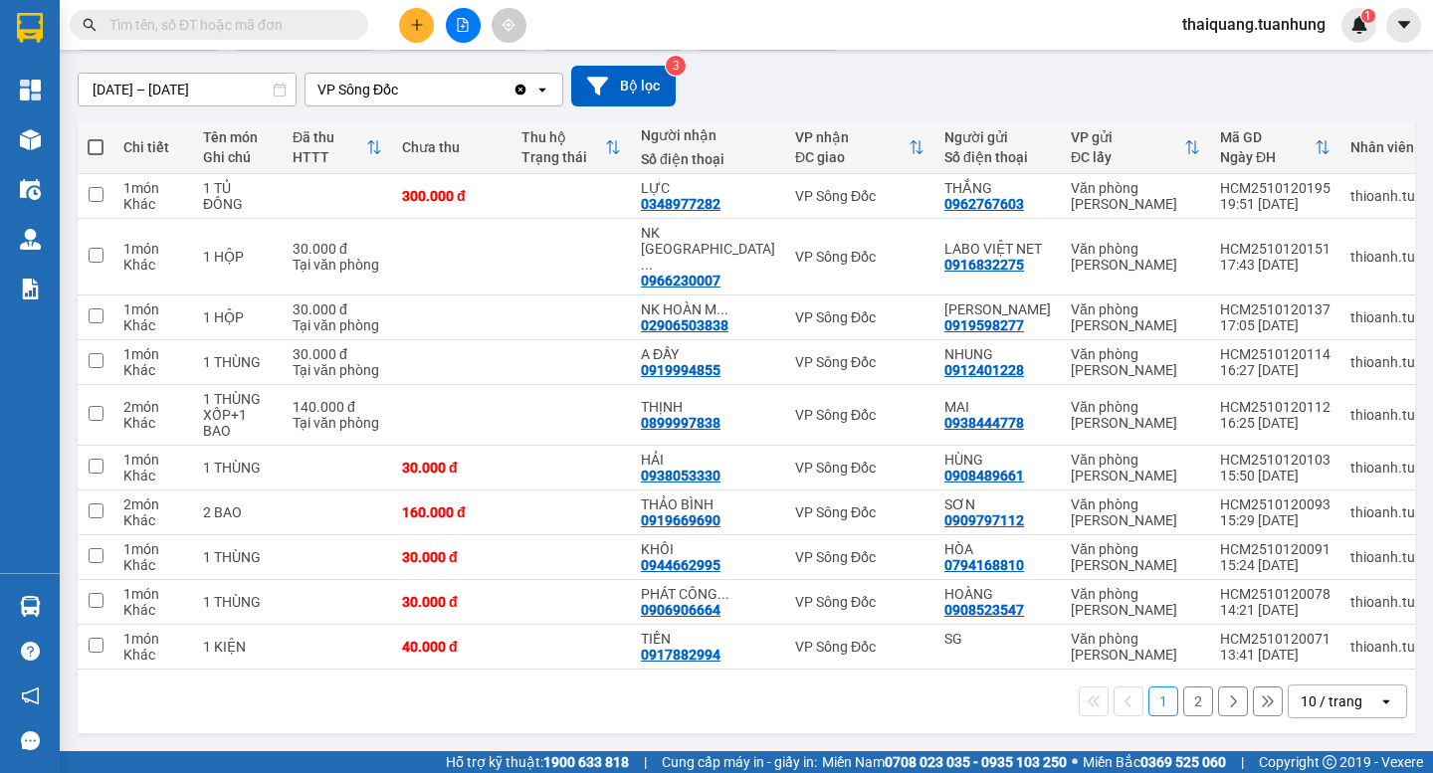
click at [1331, 703] on div "10 / trang" at bounding box center [1331, 701] width 62 height 20
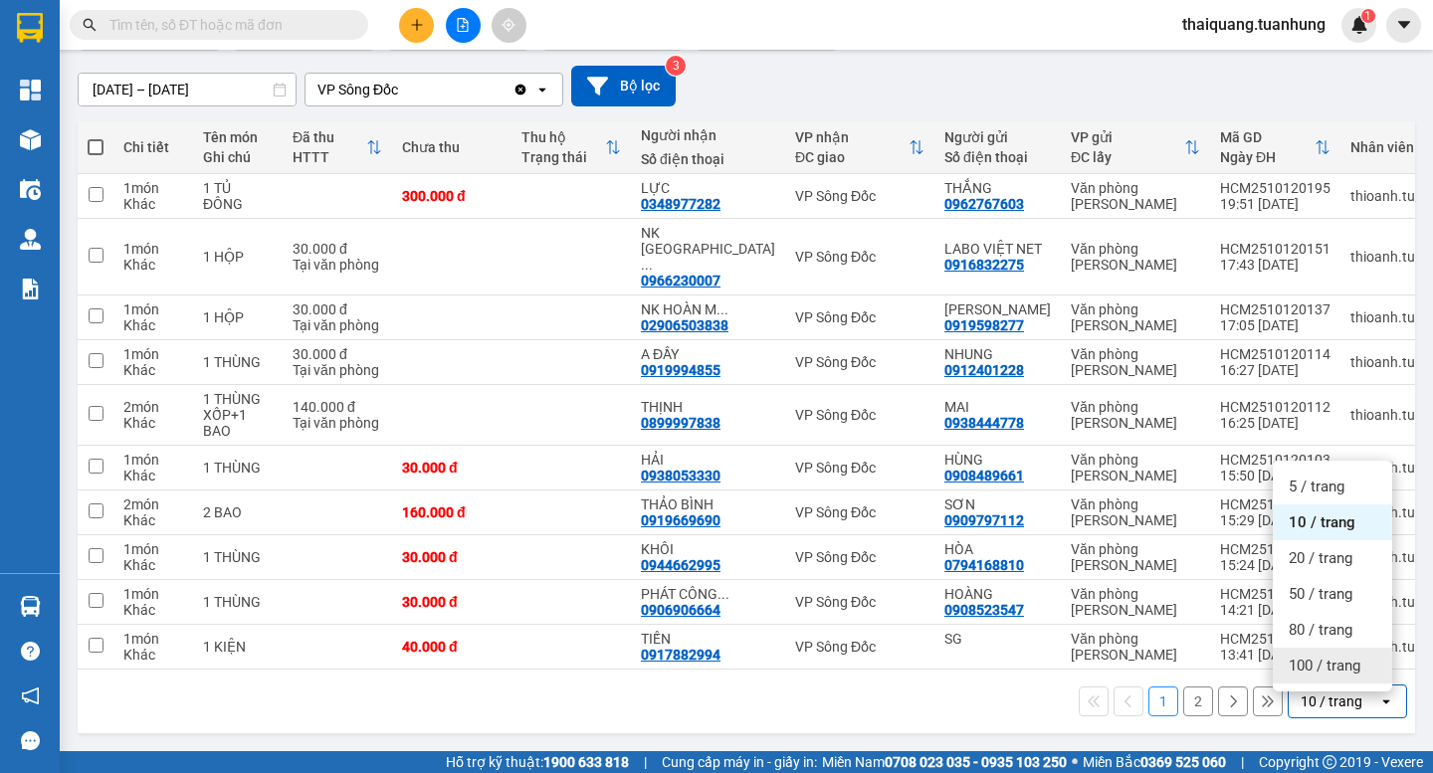
click at [1319, 656] on span "100 / trang" at bounding box center [1324, 666] width 72 height 20
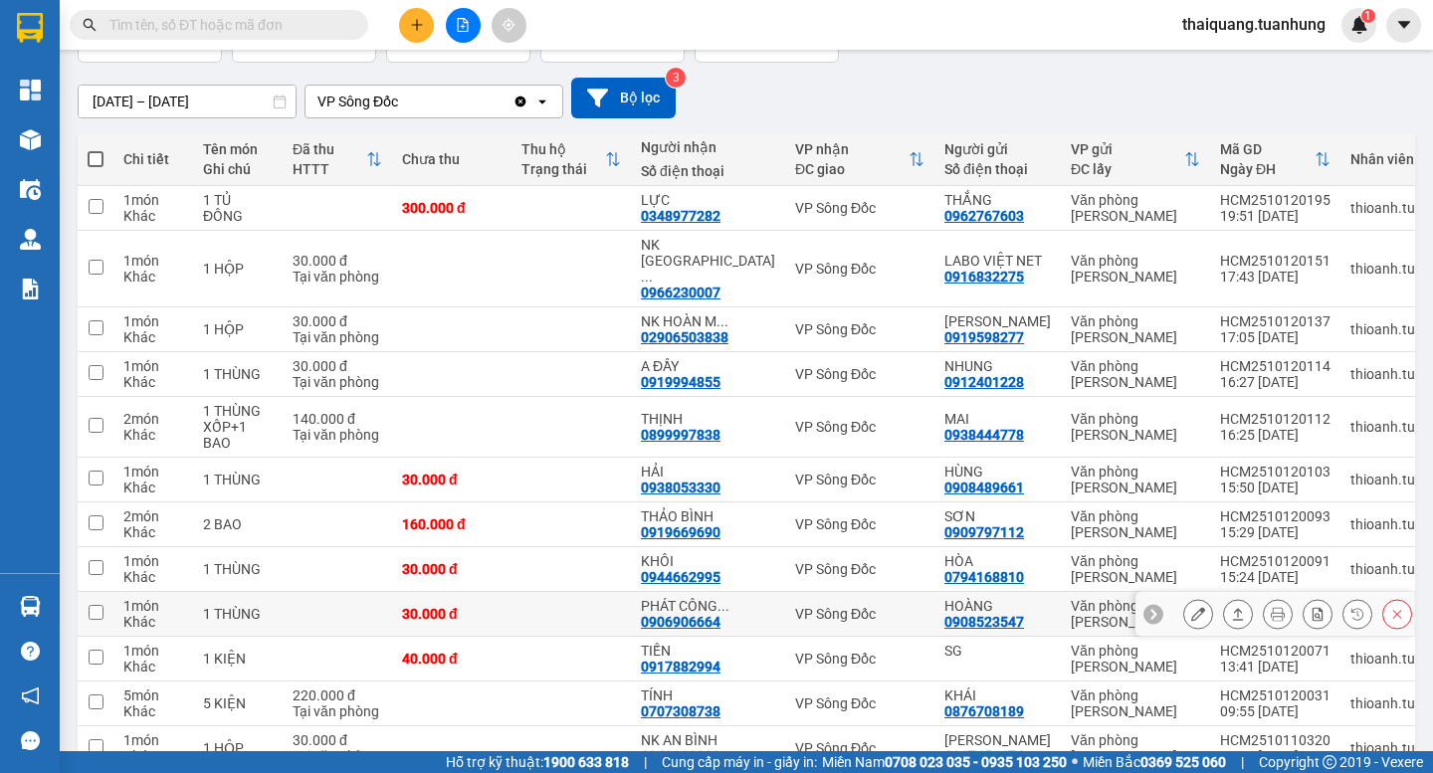
scroll to position [0, 0]
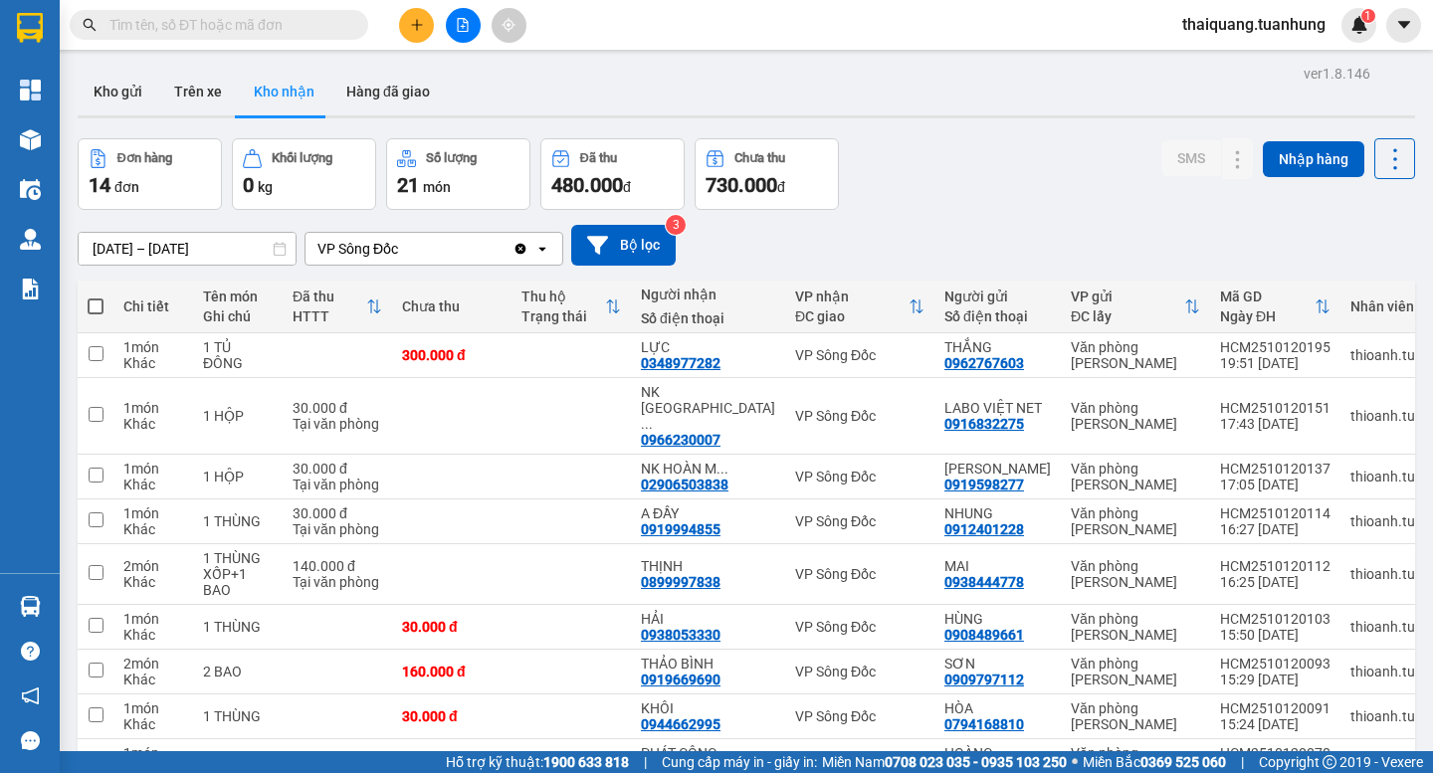
click at [874, 219] on div "[DATE] – [DATE] Press the down arrow key to interact with the calendar and sele…" at bounding box center [746, 245] width 1337 height 71
click at [959, 190] on div "Đơn hàng 14 đơn Khối lượng 0 kg Số lượng 21 món Đã thu 480.000 đ Chưa thu 730.0…" at bounding box center [746, 174] width 1337 height 72
